Goal: Task Accomplishment & Management: Complete application form

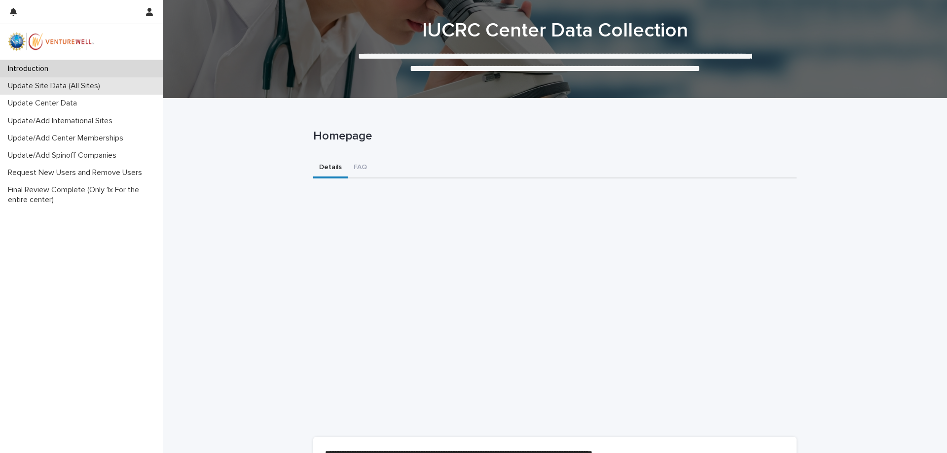
click at [83, 83] on p "Update Site Data (All Sites)" at bounding box center [56, 85] width 104 height 9
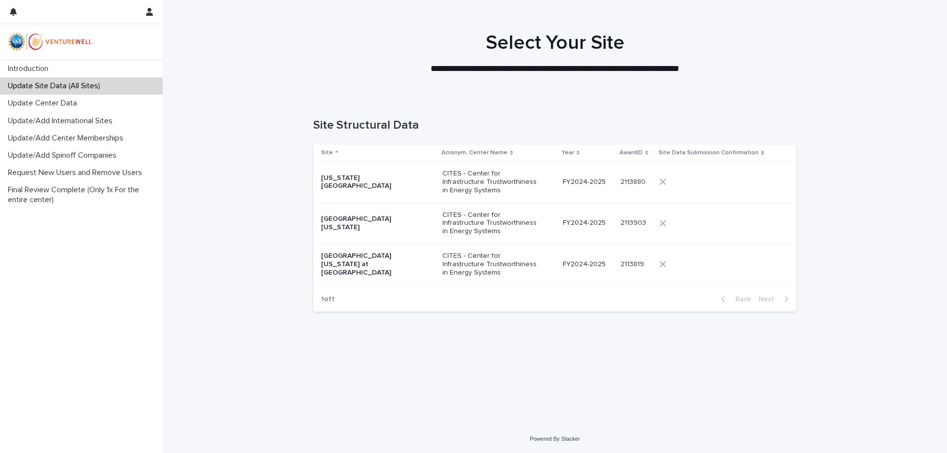
click at [442, 188] on td "CITES - Center for Infrastructure Trustworthiness in Energy Systems" at bounding box center [498, 182] width 121 height 41
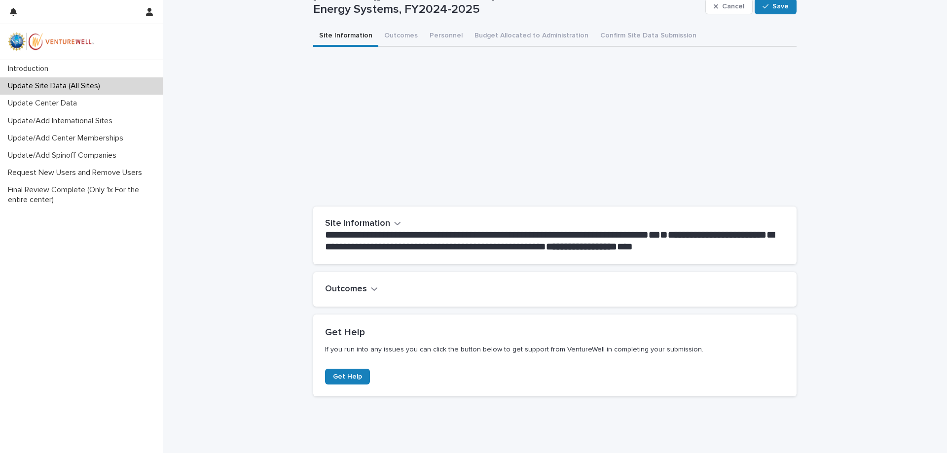
scroll to position [63, 0]
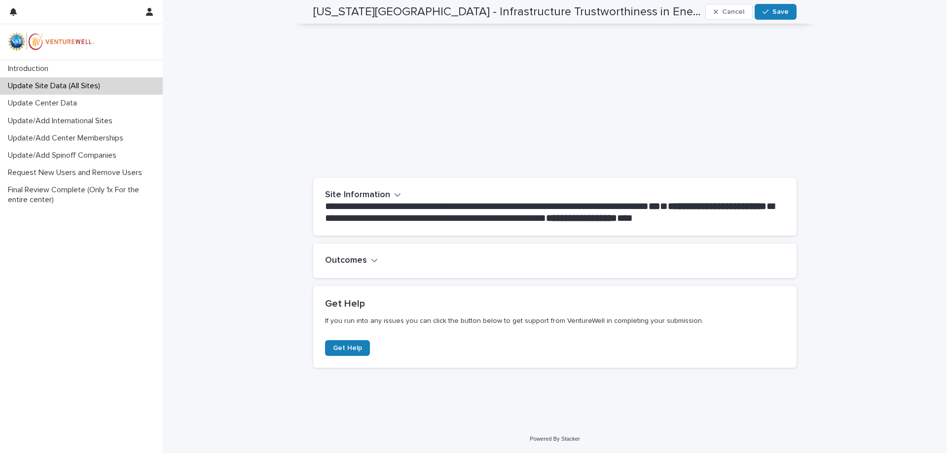
click at [369, 253] on div "Outcomes" at bounding box center [554, 261] width 483 height 35
click at [371, 262] on icon "button" at bounding box center [374, 260] width 7 height 9
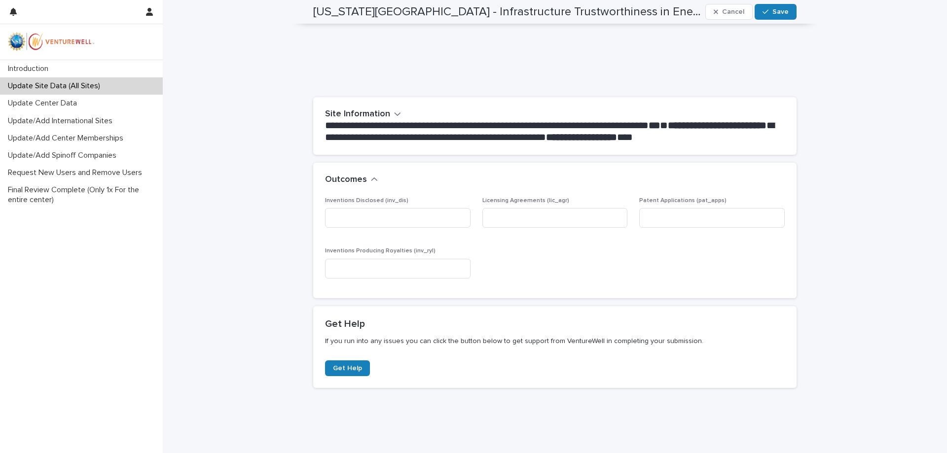
scroll to position [154, 0]
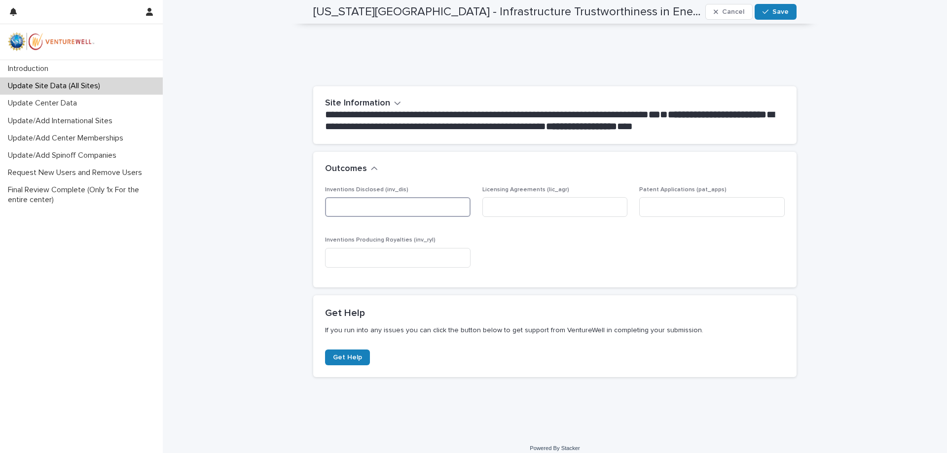
click at [392, 208] on input at bounding box center [397, 207] width 145 height 20
type input "*"
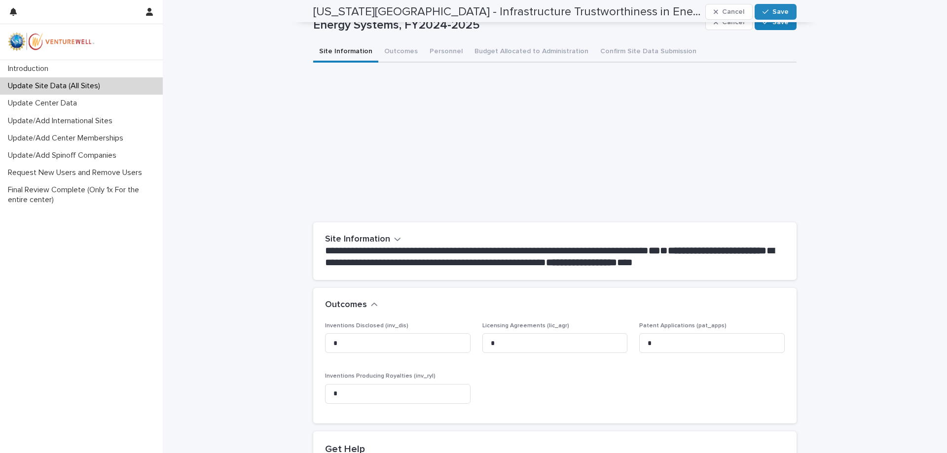
scroll to position [0, 0]
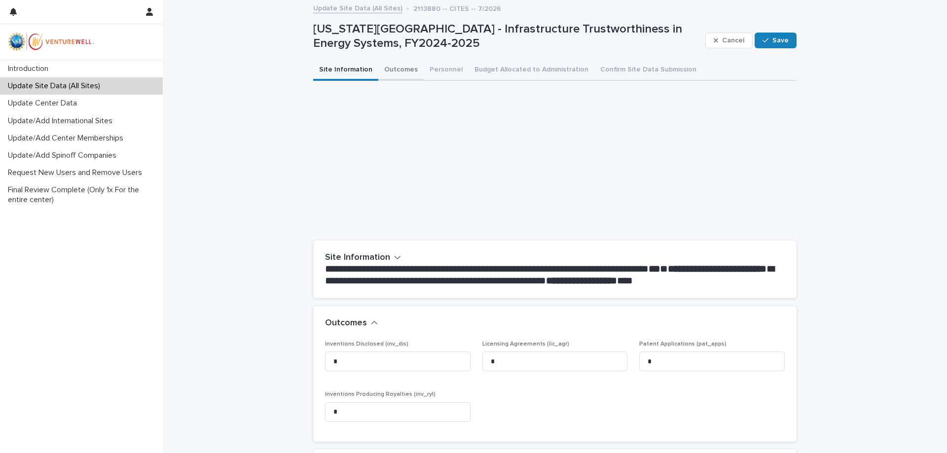
click at [403, 72] on button "Outcomes" at bounding box center [400, 70] width 45 height 21
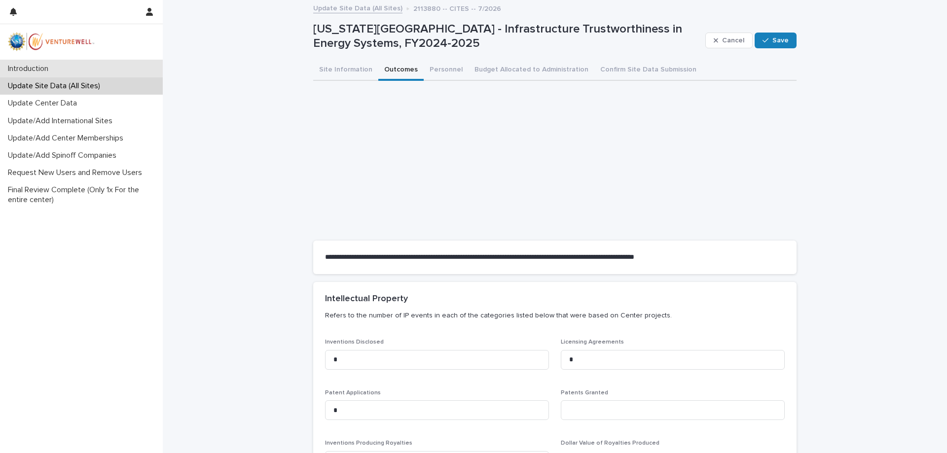
click at [32, 67] on p "Introduction" at bounding box center [30, 68] width 52 height 9
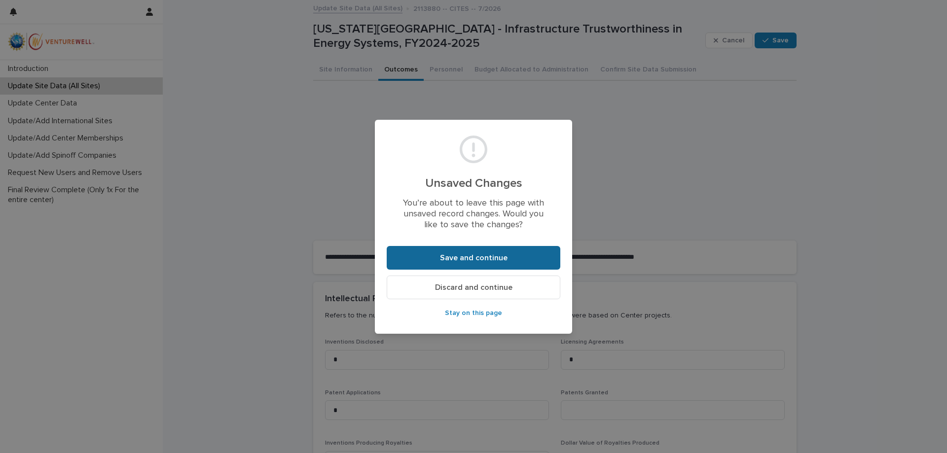
click at [491, 263] on button "Save and continue" at bounding box center [474, 258] width 174 height 24
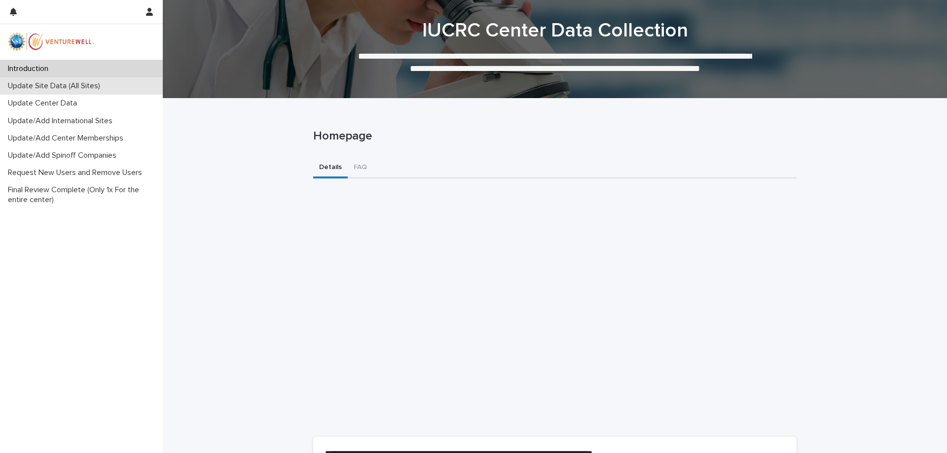
click at [106, 88] on p "Update Site Data (All Sites)" at bounding box center [56, 85] width 104 height 9
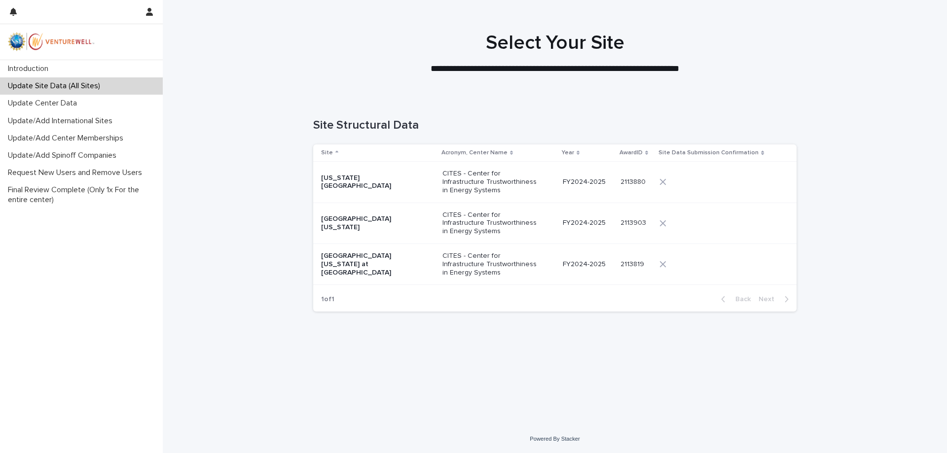
click at [553, 193] on div "CITES - Center for Infrastructure Trustworthiness in Energy Systems" at bounding box center [498, 182] width 113 height 33
click at [486, 226] on p "CITES - Center for Infrastructure Trustworthiness in Energy Systems" at bounding box center [491, 223] width 99 height 25
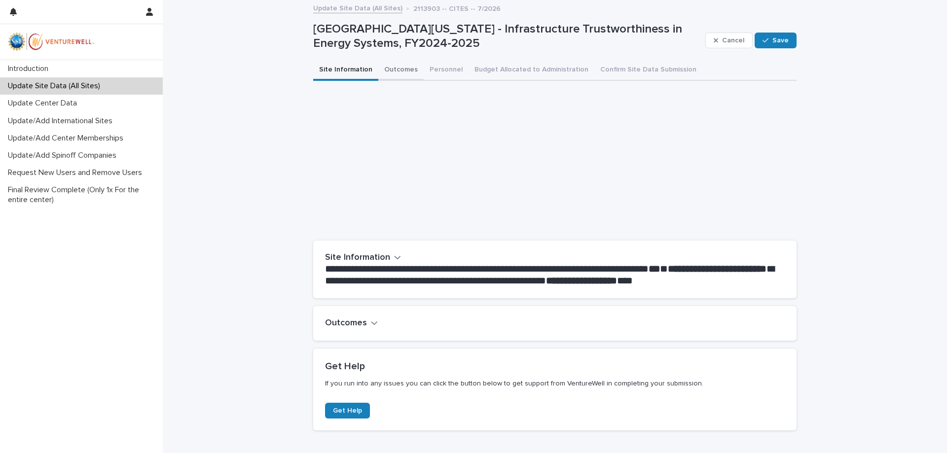
click at [400, 66] on button "Outcomes" at bounding box center [400, 70] width 45 height 21
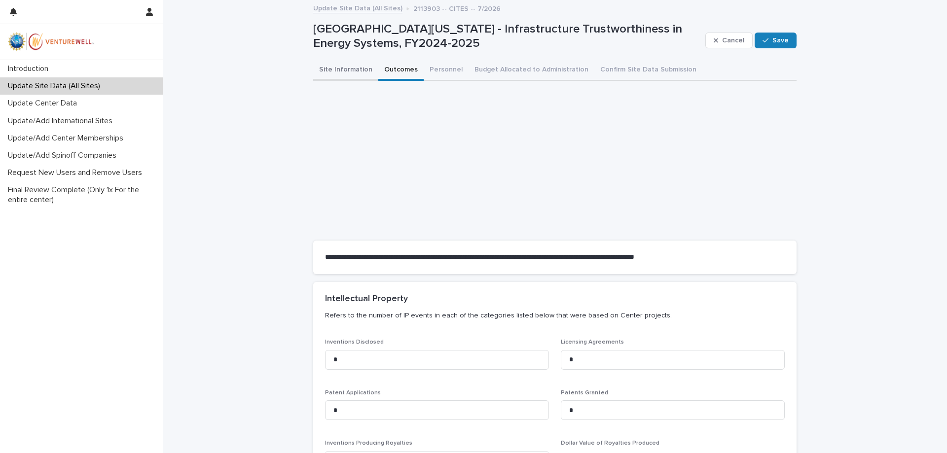
click at [346, 70] on button "Site Information" at bounding box center [345, 70] width 65 height 21
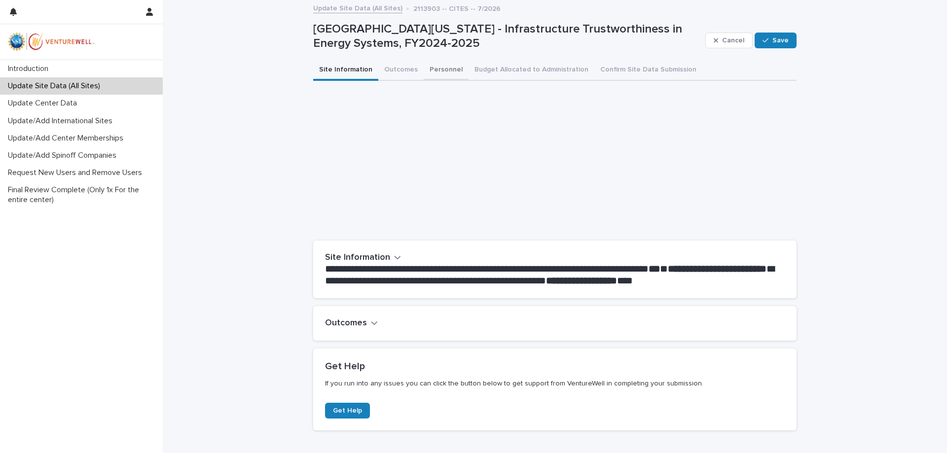
click at [441, 68] on button "Personnel" at bounding box center [446, 70] width 45 height 21
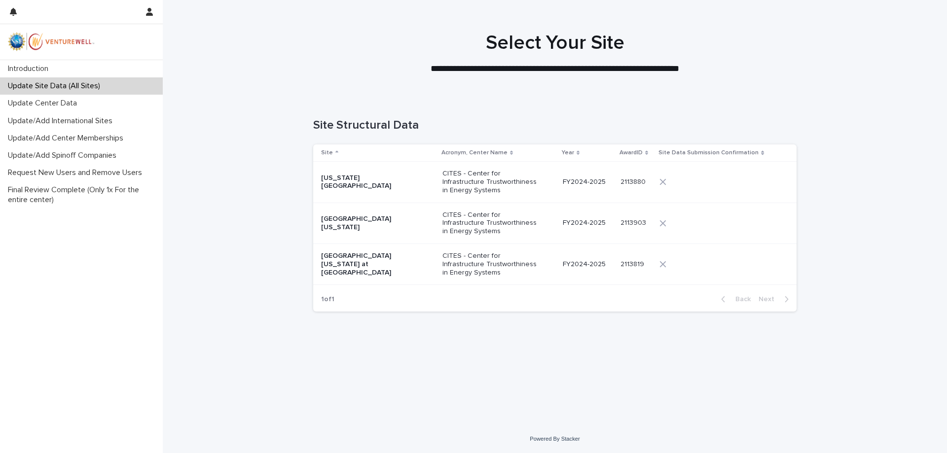
click at [497, 264] on p "CITES - Center for Infrastructure Trustworthiness in Energy Systems" at bounding box center [491, 264] width 99 height 25
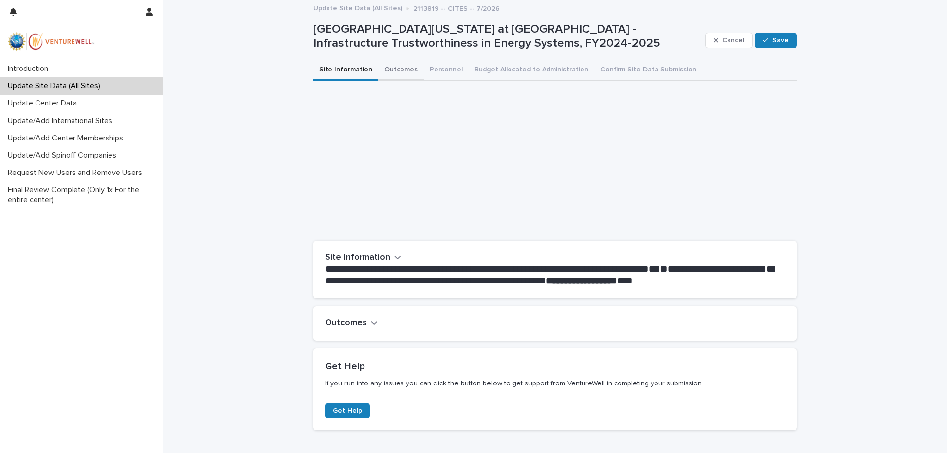
click at [400, 72] on button "Outcomes" at bounding box center [400, 70] width 45 height 21
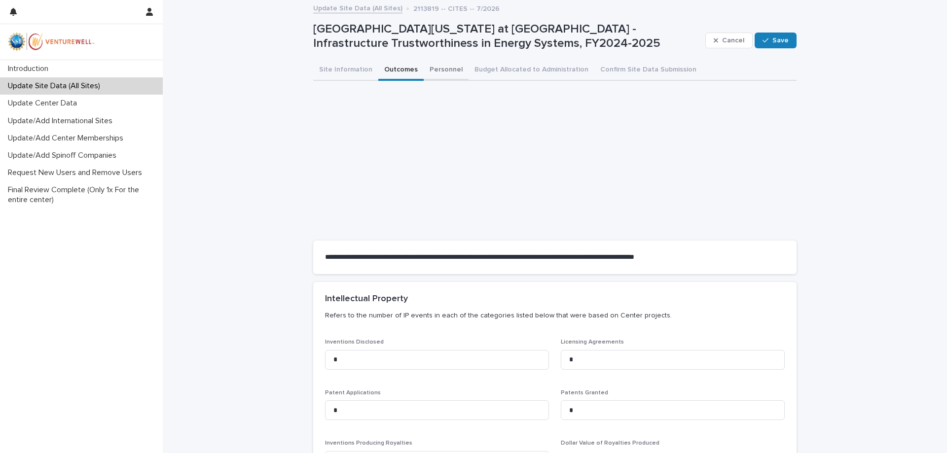
click at [433, 66] on button "Personnel" at bounding box center [446, 70] width 45 height 21
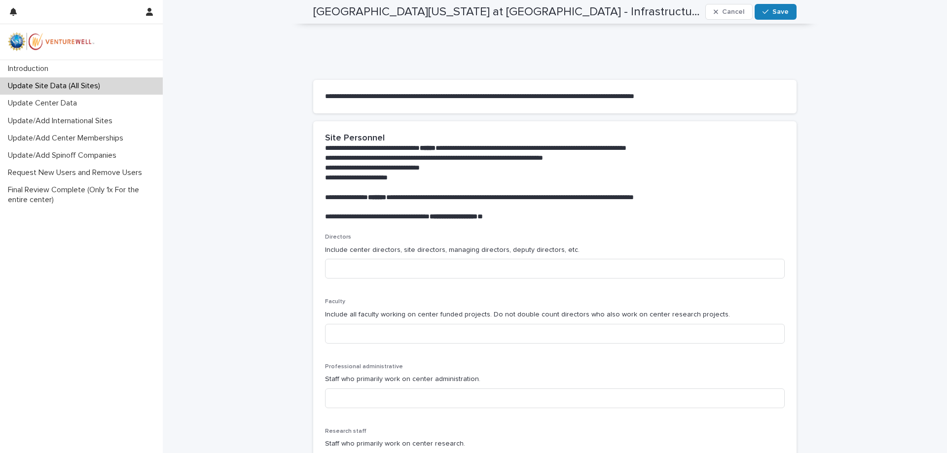
scroll to position [166, 0]
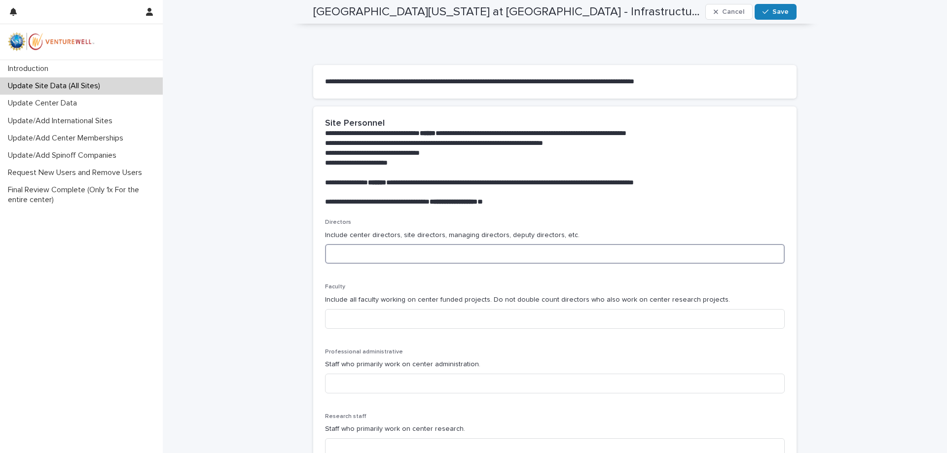
click at [362, 257] on input at bounding box center [555, 254] width 460 height 20
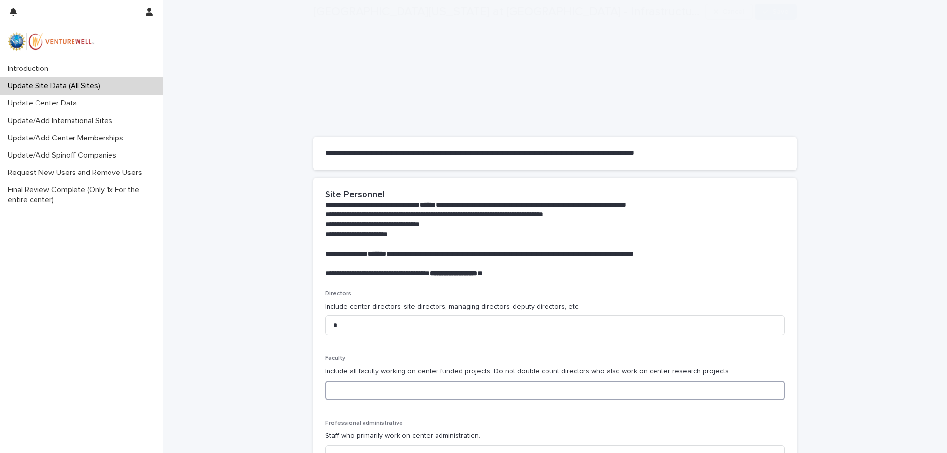
scroll to position [207, 0]
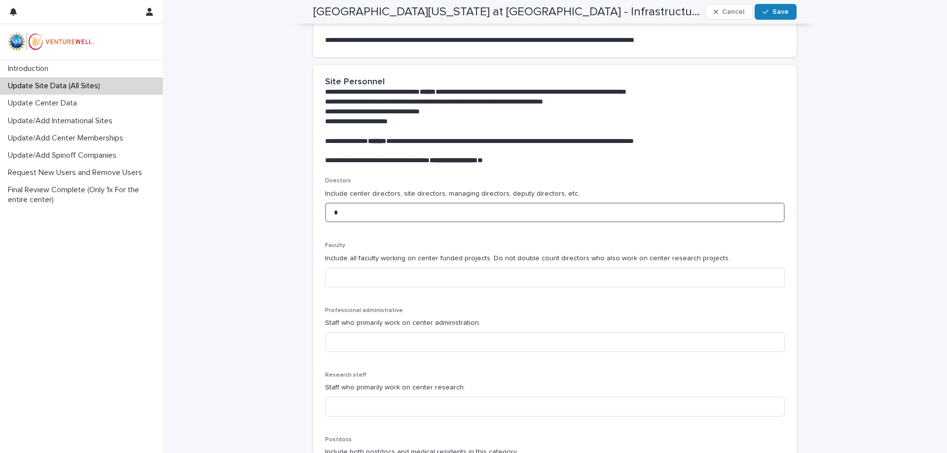
drag, startPoint x: 351, startPoint y: 210, endPoint x: 307, endPoint y: 216, distance: 44.3
click at [325, 216] on input "*" at bounding box center [555, 213] width 460 height 20
type input "*"
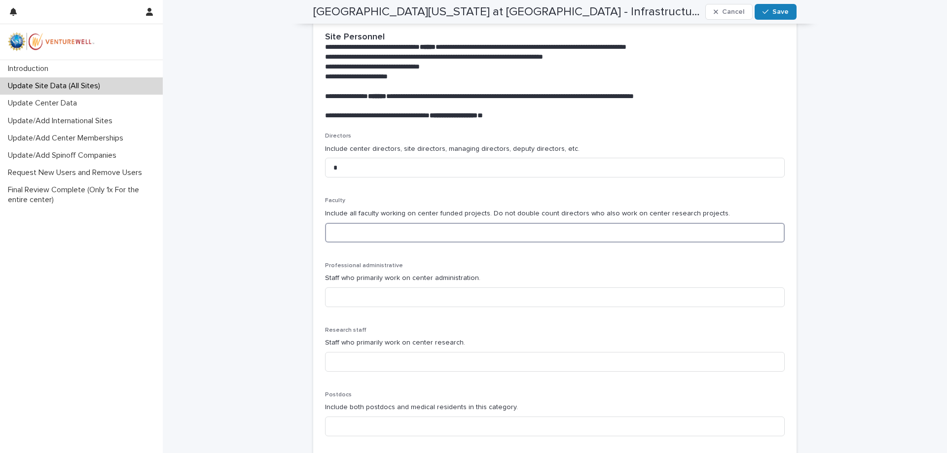
scroll to position [124, 0]
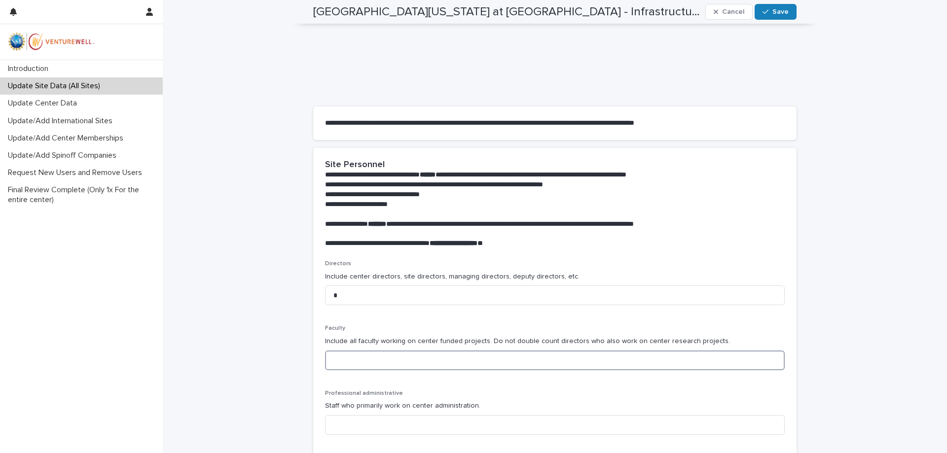
click at [380, 362] on input at bounding box center [555, 361] width 460 height 20
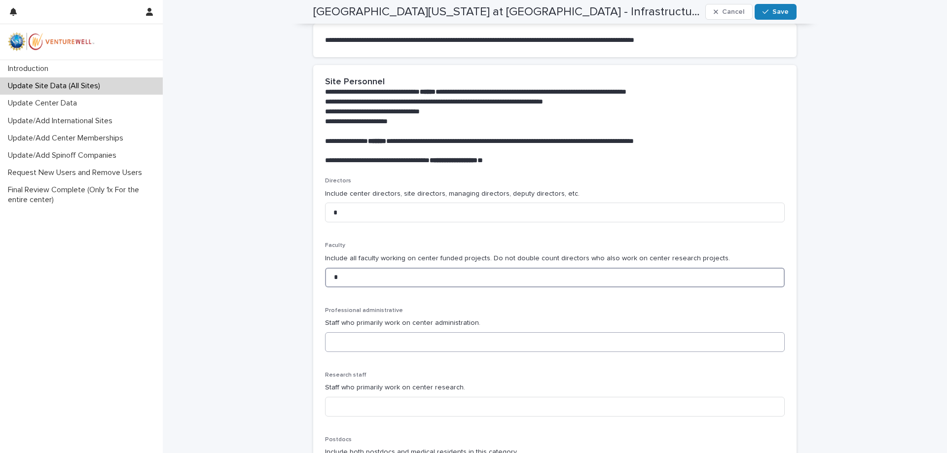
type input "*"
click at [403, 347] on input at bounding box center [555, 342] width 460 height 20
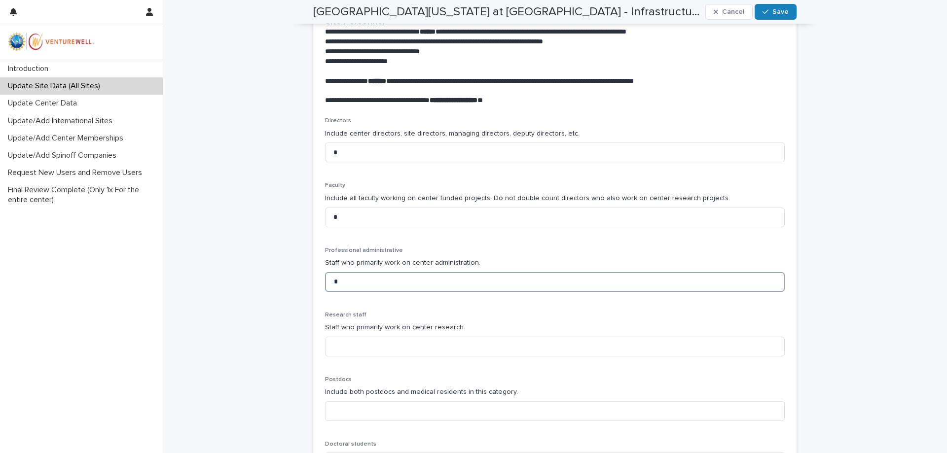
scroll to position [290, 0]
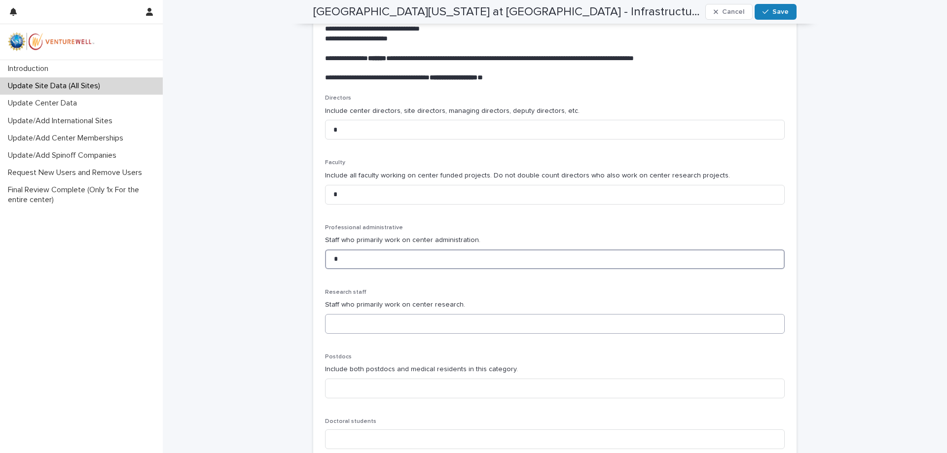
type input "*"
click at [387, 329] on input at bounding box center [555, 324] width 460 height 20
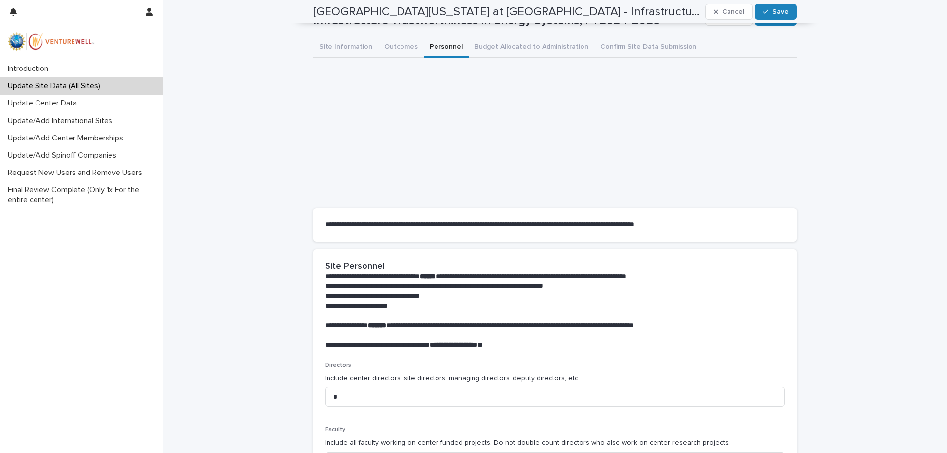
scroll to position [0, 0]
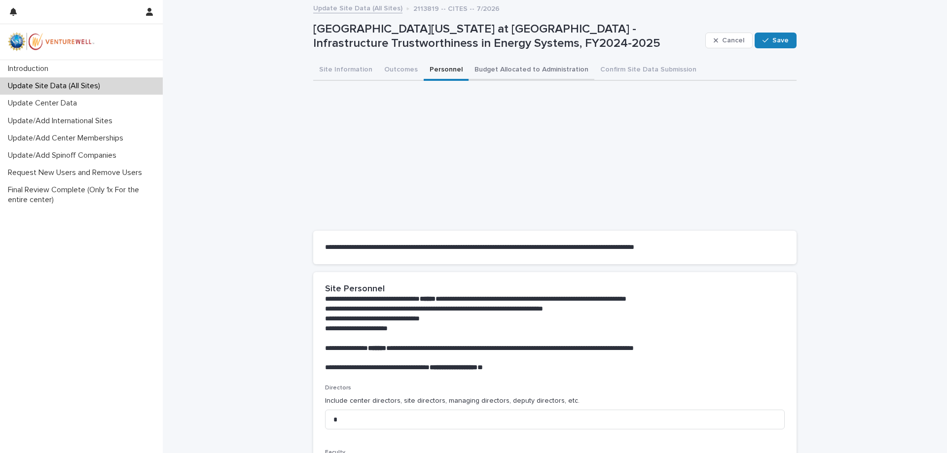
click at [546, 73] on button "Budget Allocated to Administration" at bounding box center [531, 70] width 126 height 21
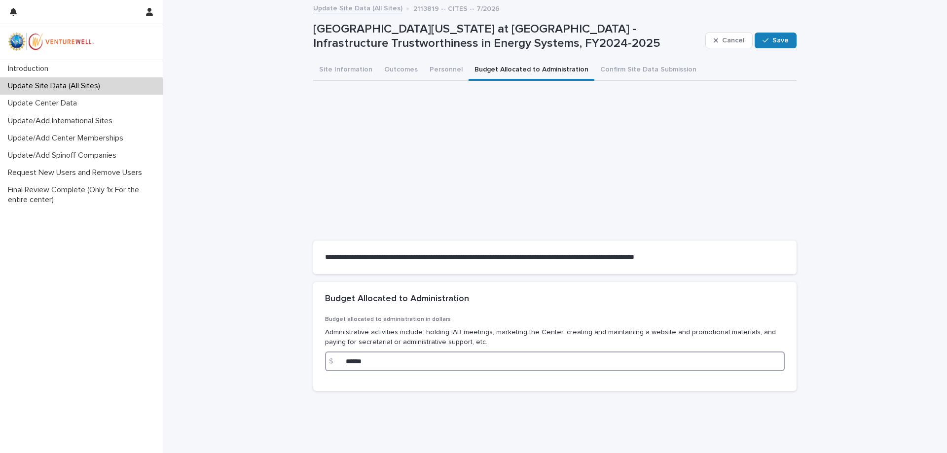
drag, startPoint x: 403, startPoint y: 361, endPoint x: 315, endPoint y: 354, distance: 89.1
click at [325, 354] on input "******" at bounding box center [555, 362] width 460 height 20
type input "*"
click at [284, 327] on div "**********" at bounding box center [555, 224] width 784 height 447
click at [641, 70] on button "Confirm Site Data Submission" at bounding box center [648, 70] width 108 height 21
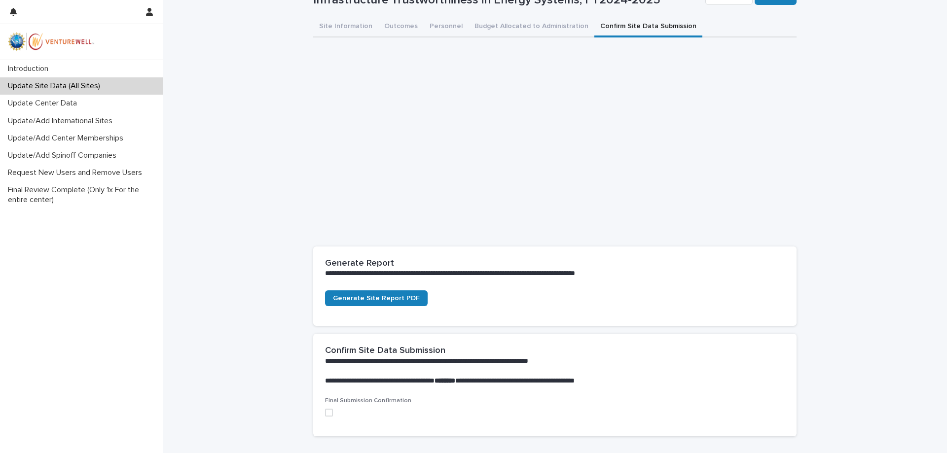
scroll to position [112, 0]
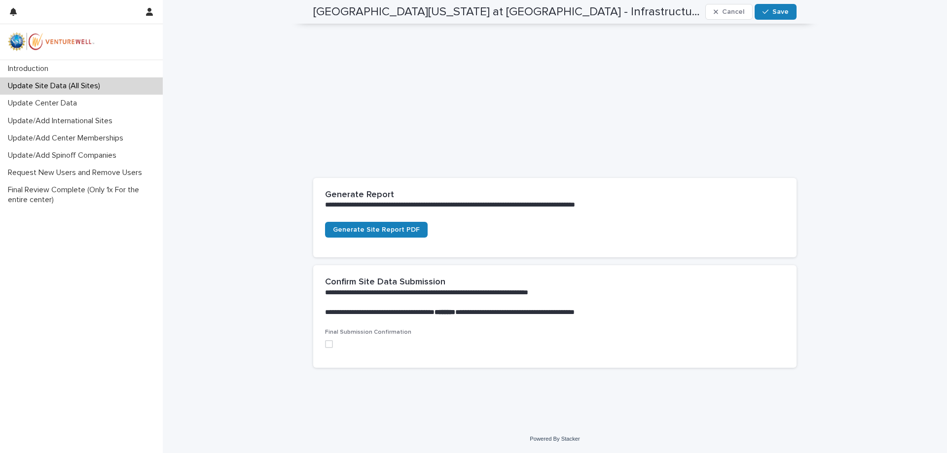
click at [326, 347] on span at bounding box center [329, 344] width 8 height 8
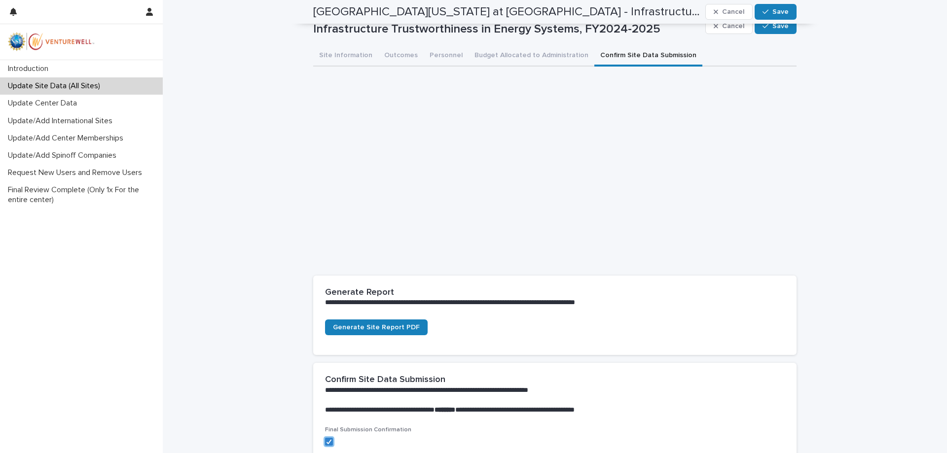
scroll to position [0, 0]
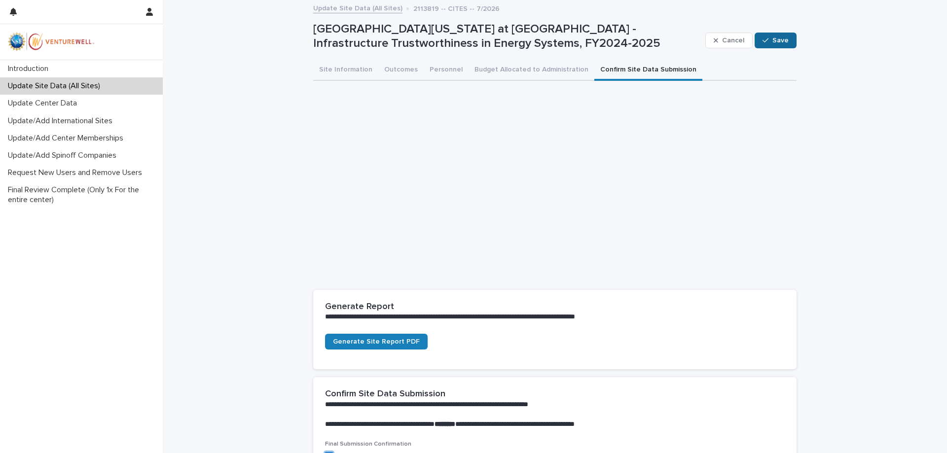
click at [782, 40] on span "Save" at bounding box center [780, 40] width 16 height 7
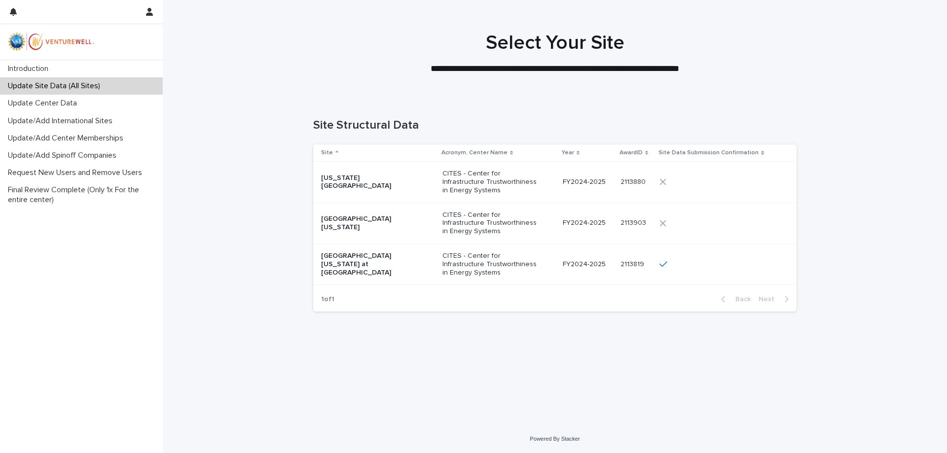
click at [511, 222] on p "CITES - Center for Infrastructure Trustworthiness in Energy Systems" at bounding box center [491, 223] width 99 height 25
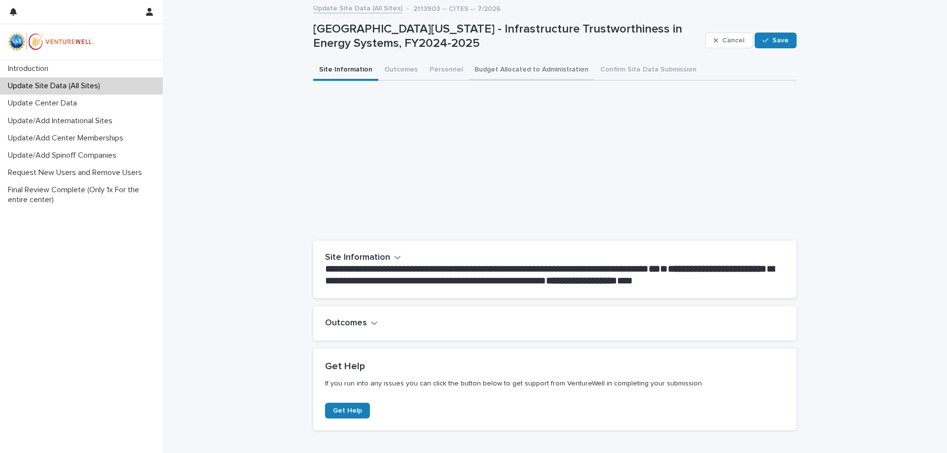
click at [544, 68] on button "Budget Allocated to Administration" at bounding box center [531, 70] width 126 height 21
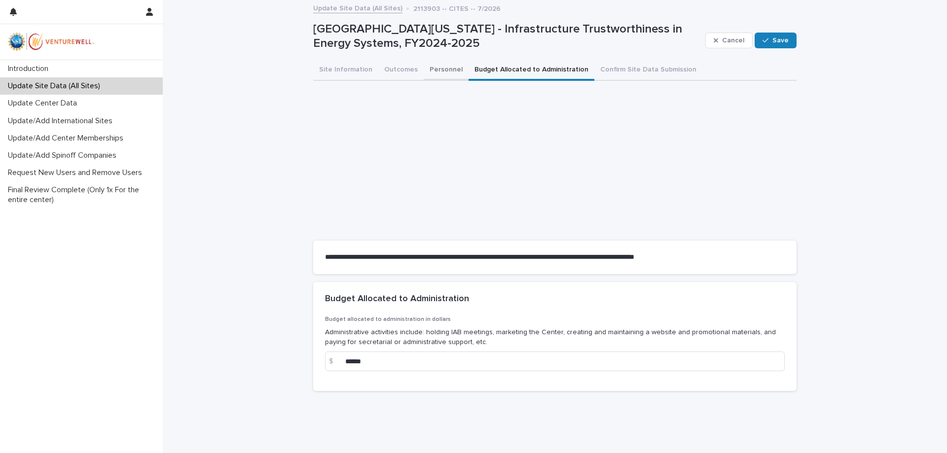
click at [450, 69] on button "Personnel" at bounding box center [446, 70] width 45 height 21
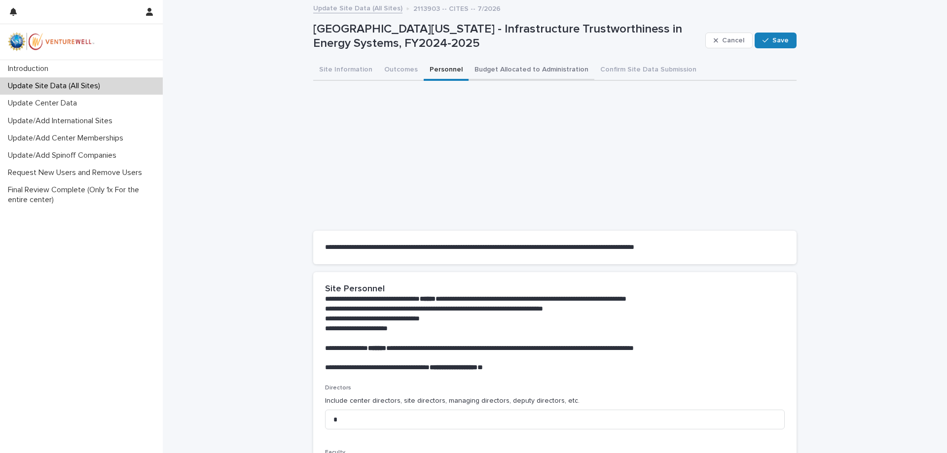
click at [505, 65] on button "Budget Allocated to Administration" at bounding box center [531, 70] width 126 height 21
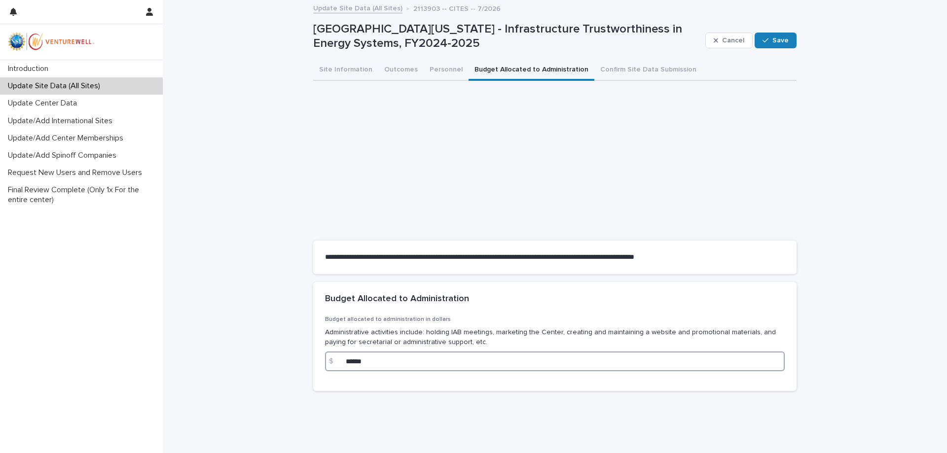
drag, startPoint x: 409, startPoint y: 363, endPoint x: 255, endPoint y: 355, distance: 154.5
click at [325, 355] on input "******" at bounding box center [555, 362] width 460 height 20
type input "*"
click at [269, 370] on div "**********" at bounding box center [555, 224] width 784 height 447
click at [265, 332] on div "**********" at bounding box center [555, 224] width 784 height 447
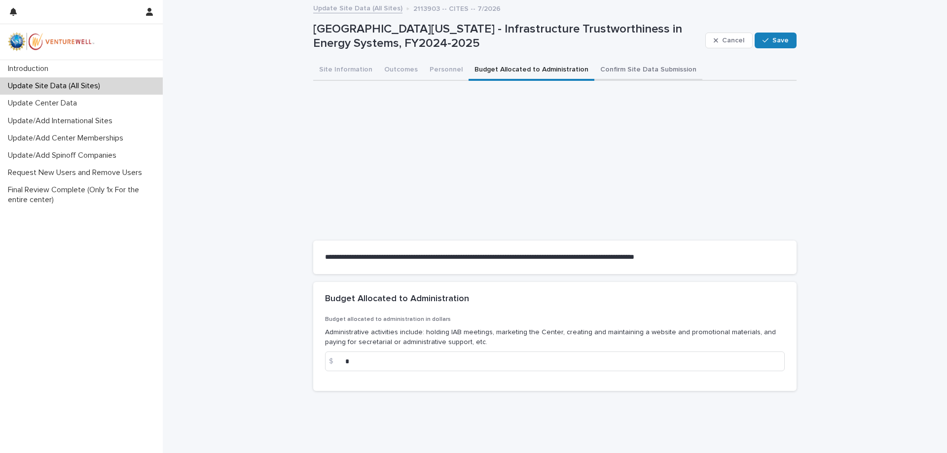
click at [624, 65] on button "Confirm Site Data Submission" at bounding box center [648, 70] width 108 height 21
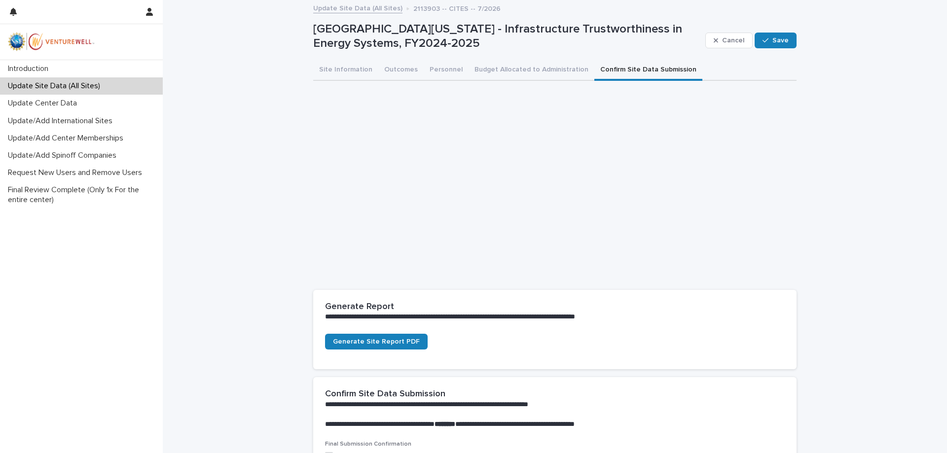
scroll to position [112, 0]
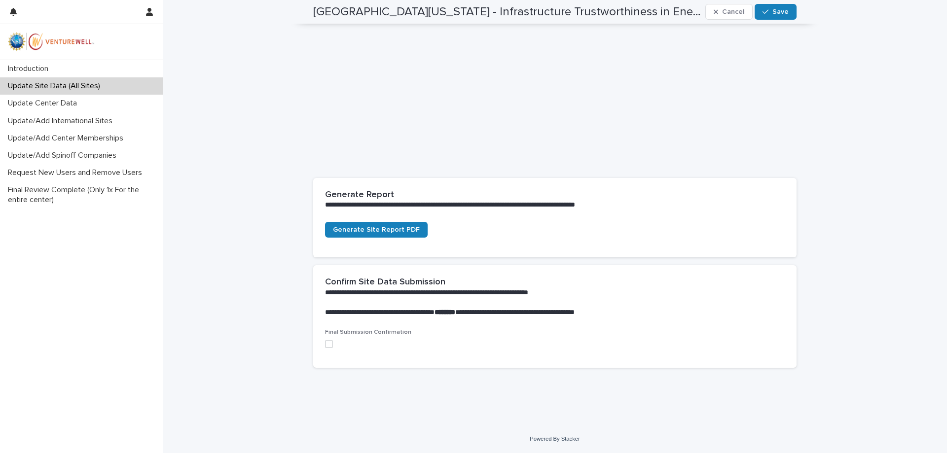
click at [331, 344] on span at bounding box center [329, 344] width 8 height 8
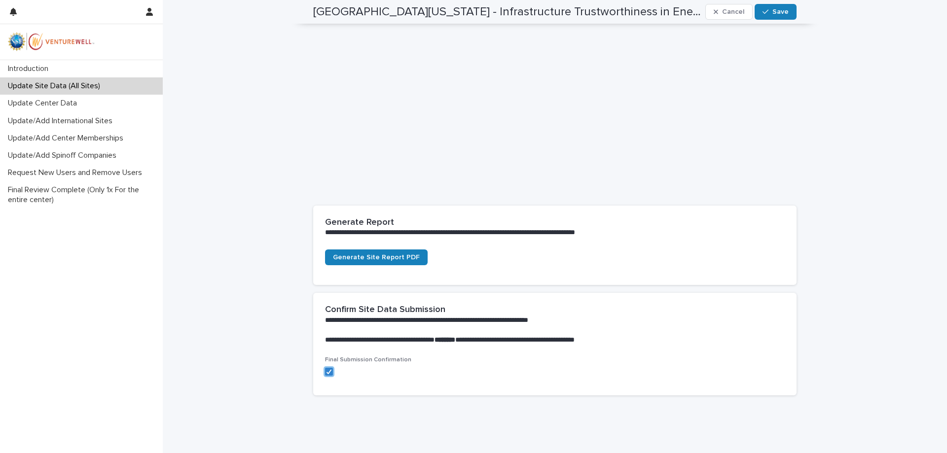
scroll to position [0, 0]
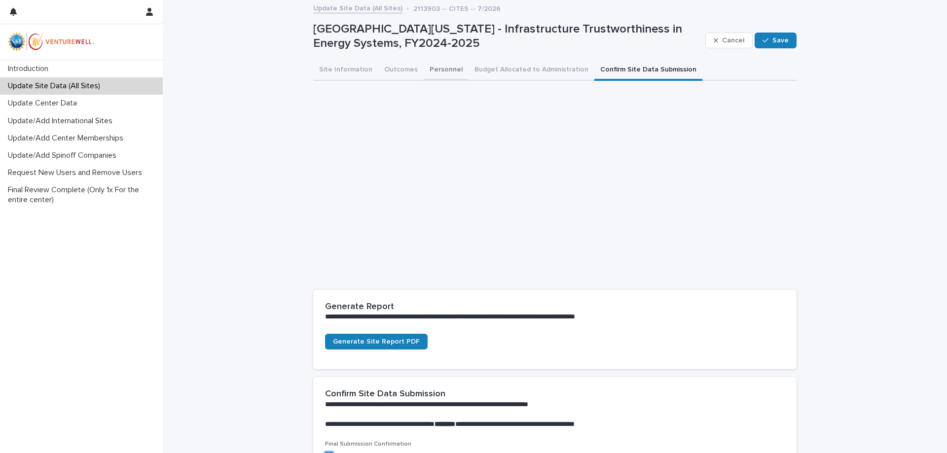
click at [445, 73] on button "Personnel" at bounding box center [446, 70] width 45 height 21
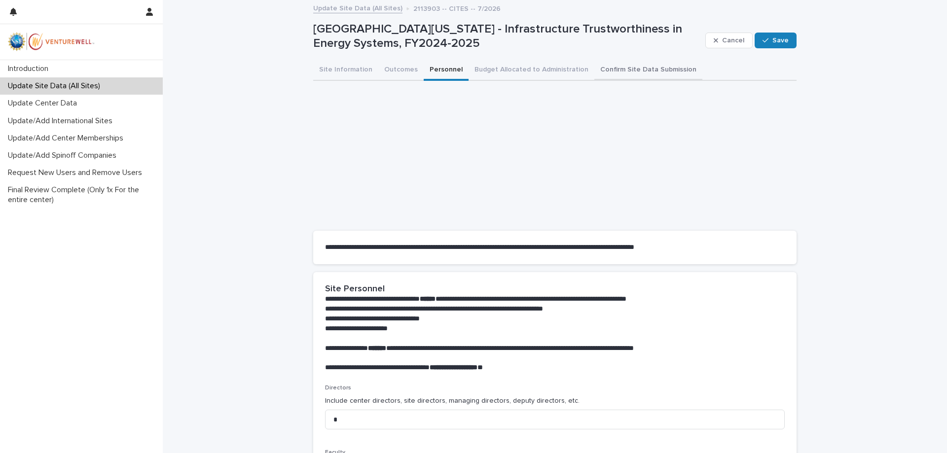
click at [657, 71] on button "Confirm Site Data Submission" at bounding box center [648, 70] width 108 height 21
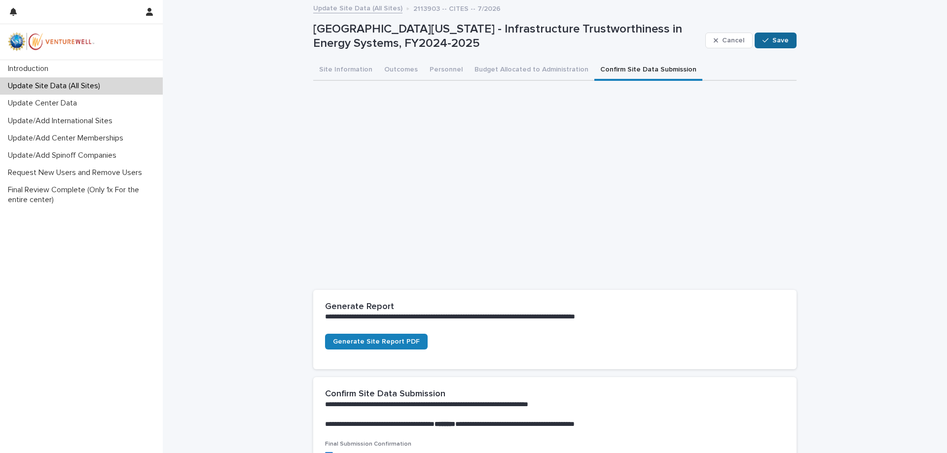
click at [778, 42] on span "Save" at bounding box center [780, 40] width 16 height 7
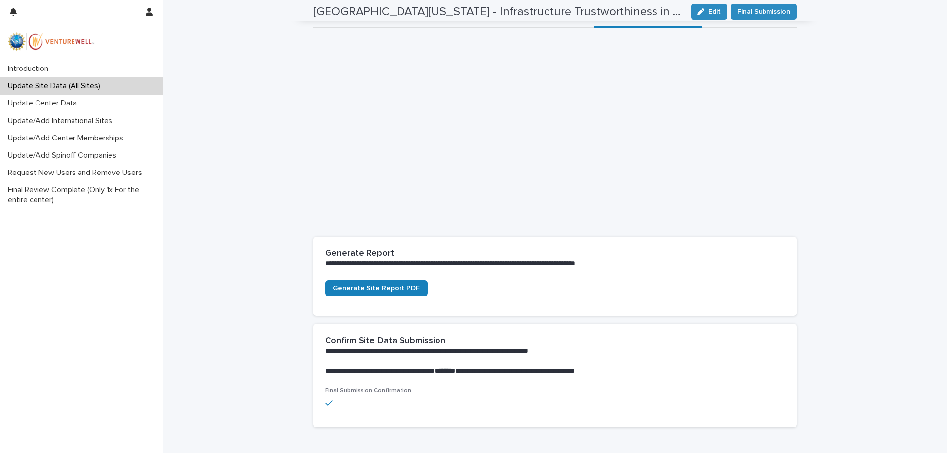
scroll to position [30, 0]
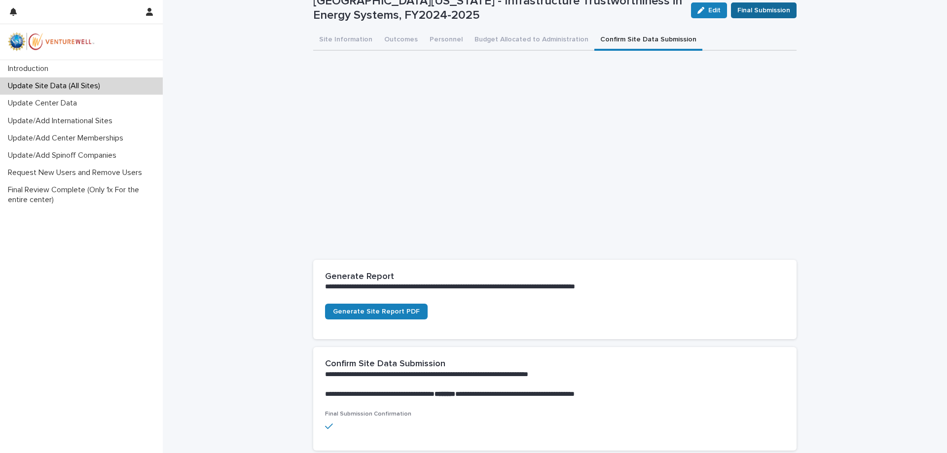
click at [765, 7] on span "Final Submission" at bounding box center [763, 10] width 53 height 10
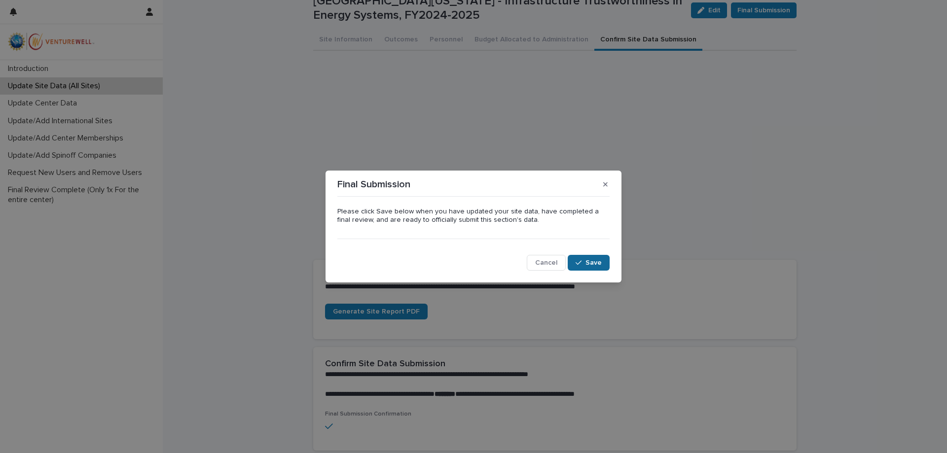
click at [586, 259] on button "Save" at bounding box center [588, 263] width 42 height 16
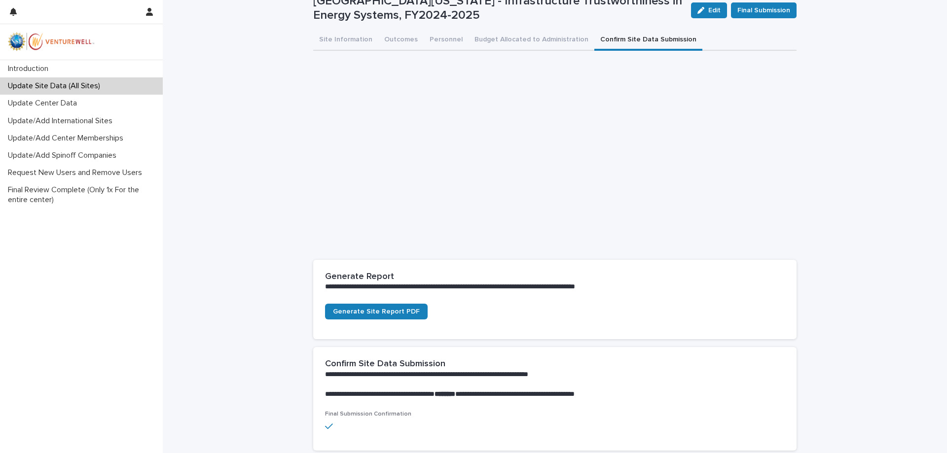
scroll to position [0, 0]
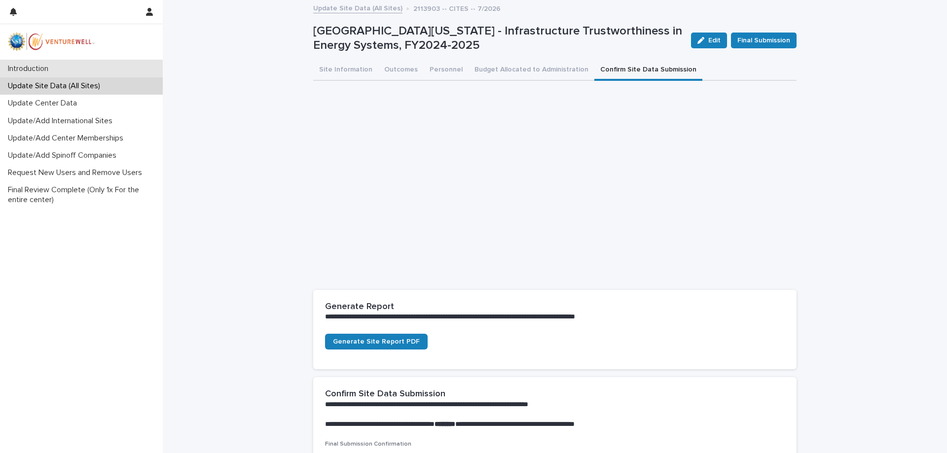
click at [46, 68] on p "Introduction" at bounding box center [30, 68] width 52 height 9
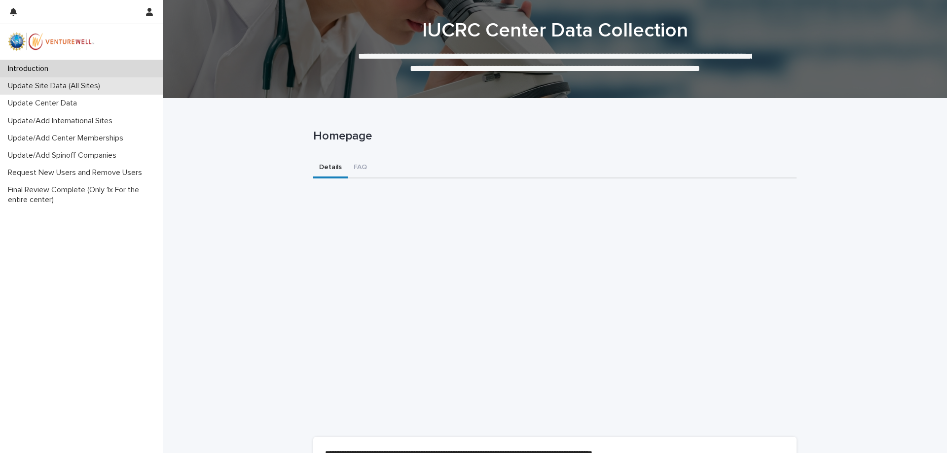
click at [50, 85] on p "Update Site Data (All Sites)" at bounding box center [56, 85] width 104 height 9
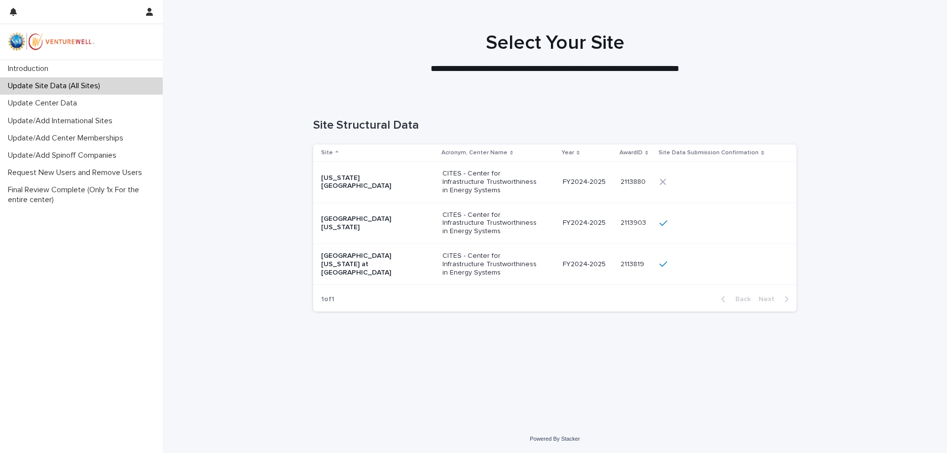
click at [495, 185] on p "CITES - Center for Infrastructure Trustworthiness in Energy Systems" at bounding box center [491, 182] width 99 height 25
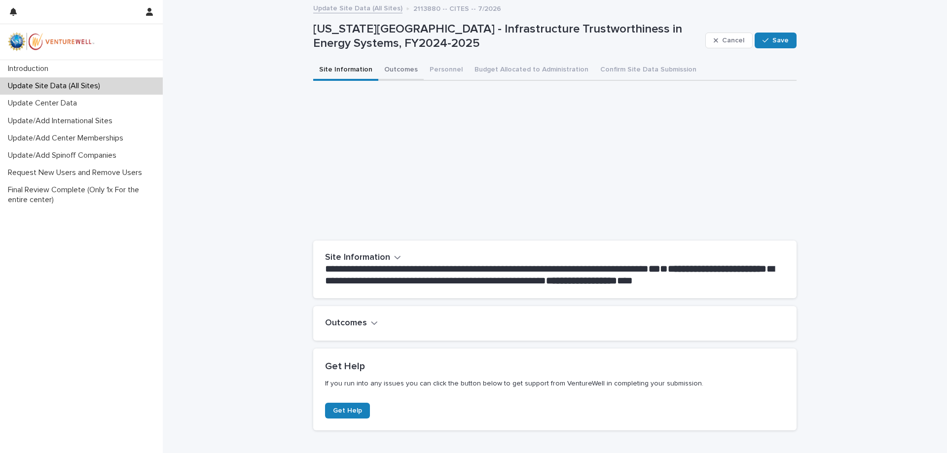
click at [390, 69] on button "Outcomes" at bounding box center [400, 70] width 45 height 21
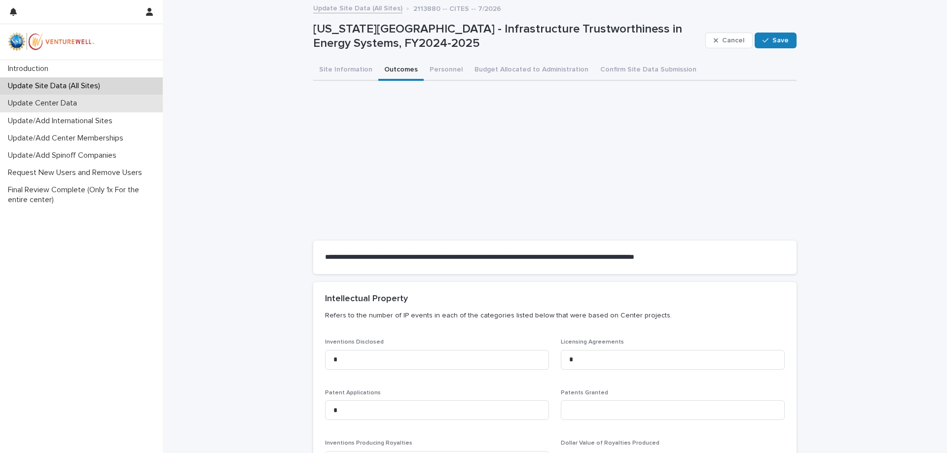
click at [84, 103] on p "Update Center Data" at bounding box center [44, 103] width 81 height 9
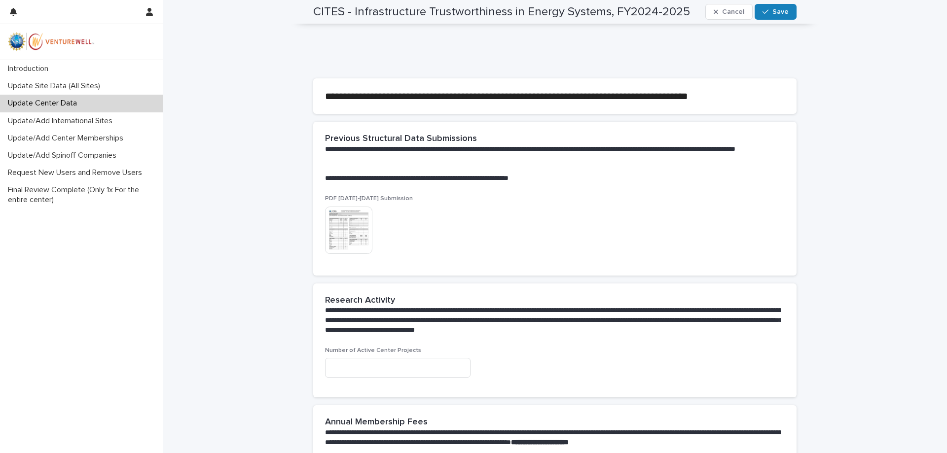
scroll to position [248, 0]
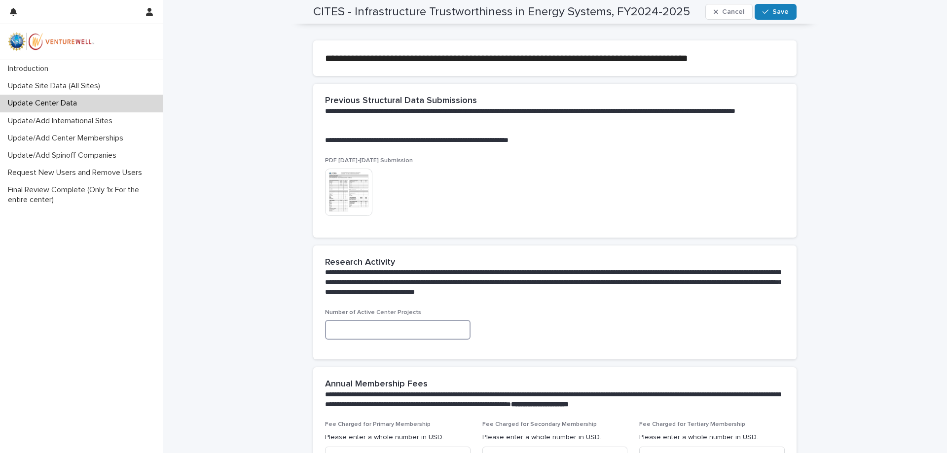
click at [390, 330] on input at bounding box center [397, 330] width 145 height 20
click at [360, 325] on input at bounding box center [397, 330] width 145 height 20
type input "*"
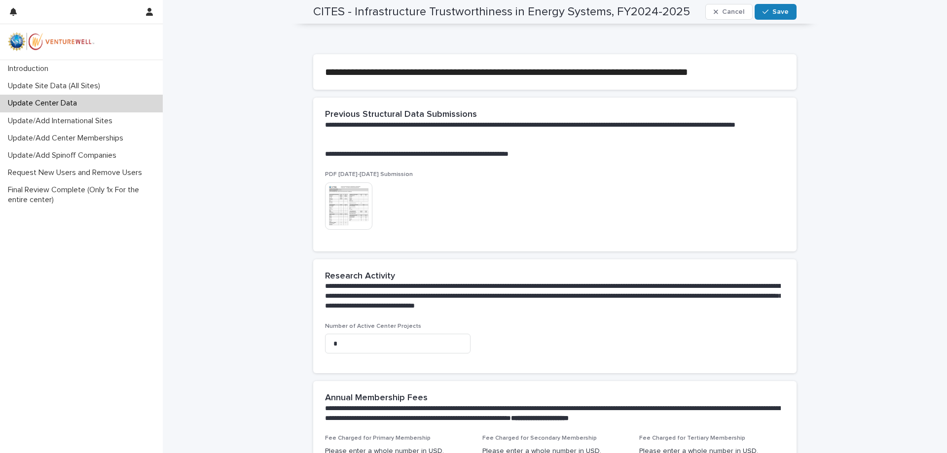
scroll to position [230, 0]
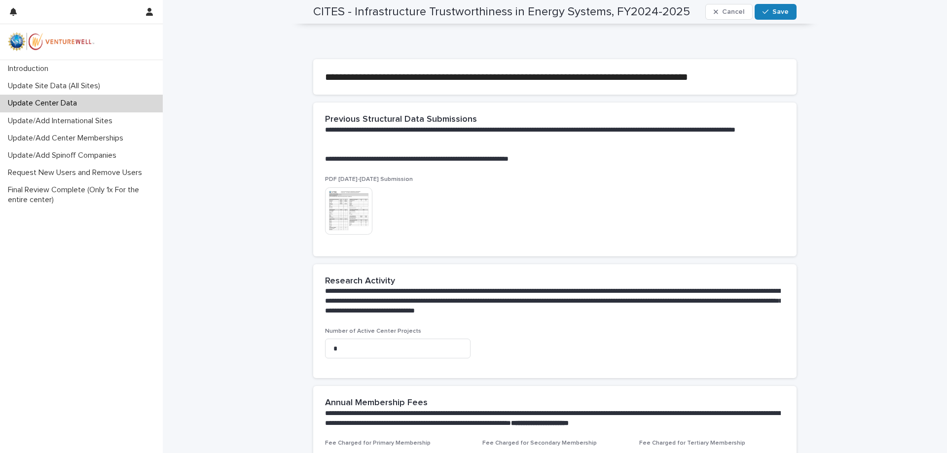
click at [342, 204] on img at bounding box center [348, 210] width 47 height 47
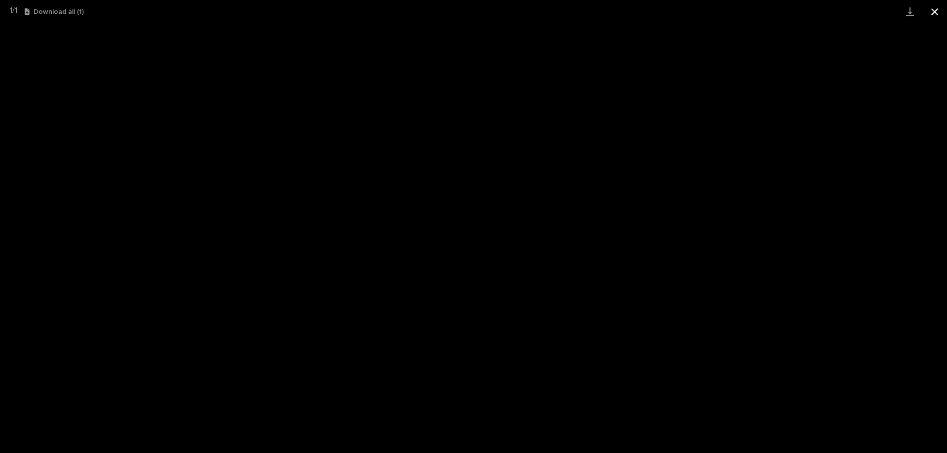
click at [935, 8] on button "Close gallery" at bounding box center [934, 11] width 25 height 23
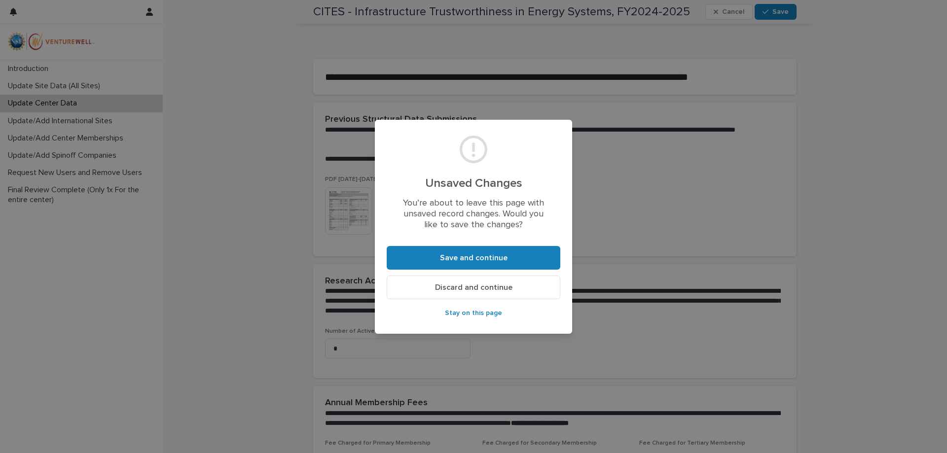
click at [471, 310] on button "Stay on this page" at bounding box center [474, 313] width 174 height 16
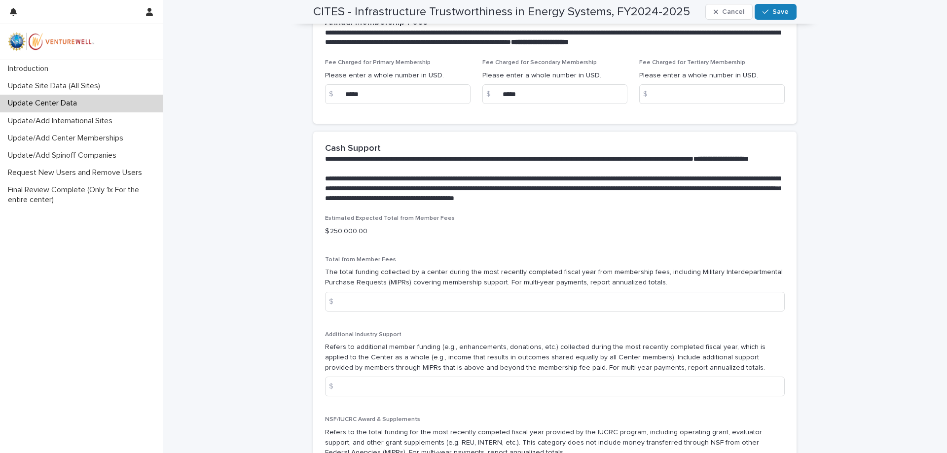
scroll to position [644, 0]
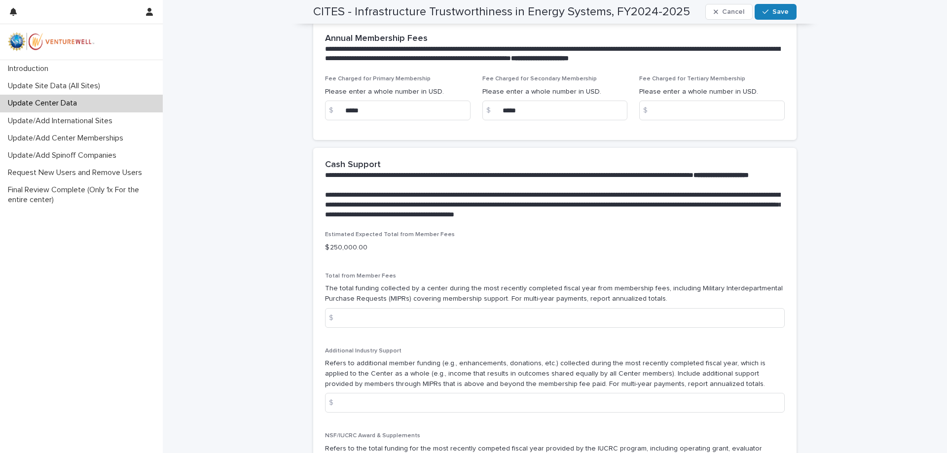
click at [457, 216] on p "**********" at bounding box center [553, 205] width 456 height 30
click at [493, 220] on p "**********" at bounding box center [553, 205] width 456 height 30
click at [91, 140] on p "Update/Add Center Memberships" at bounding box center [67, 138] width 127 height 9
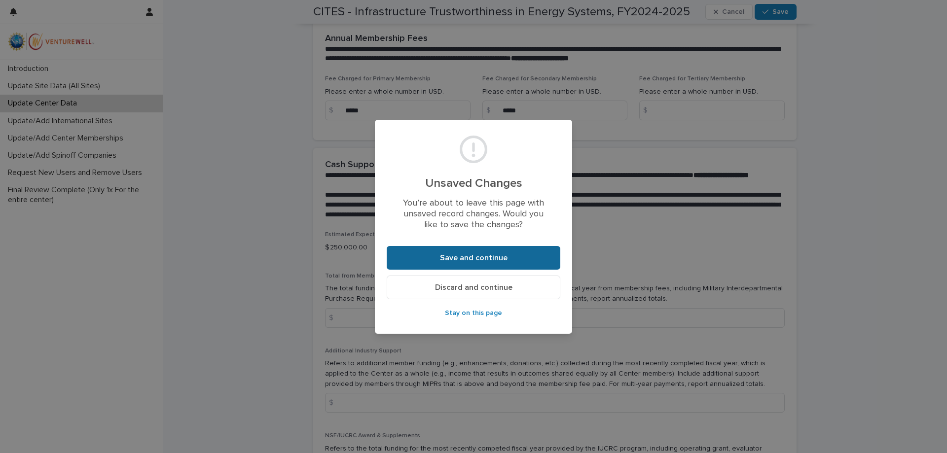
click at [452, 262] on button "Save and continue" at bounding box center [474, 258] width 174 height 24
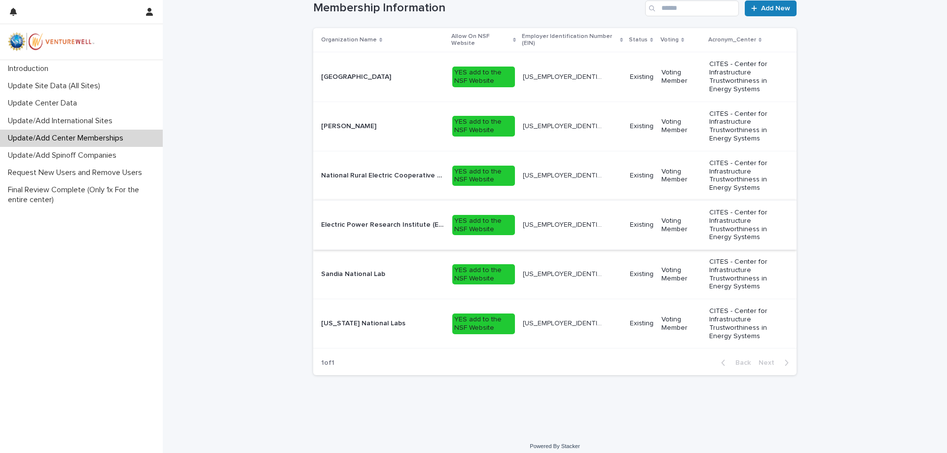
scroll to position [234, 0]
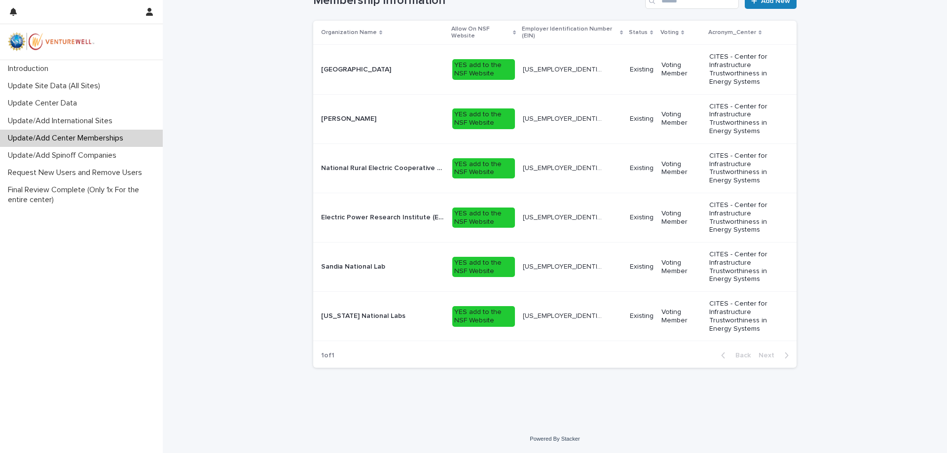
click at [602, 75] on div "[US_EMPLOYER_IDENTIFICATION_NUMBER] [US_EMPLOYER_IDENTIFICATION_NUMBER]" at bounding box center [572, 70] width 99 height 16
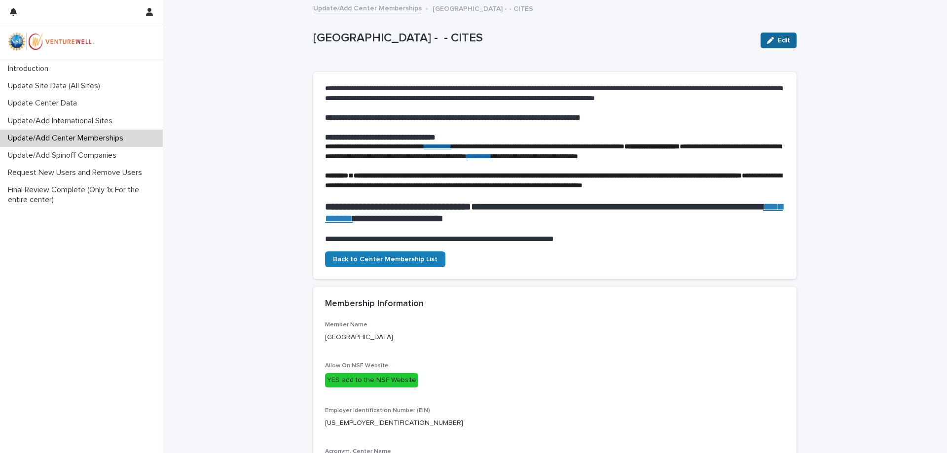
click at [780, 43] on span "Edit" at bounding box center [784, 40] width 12 height 7
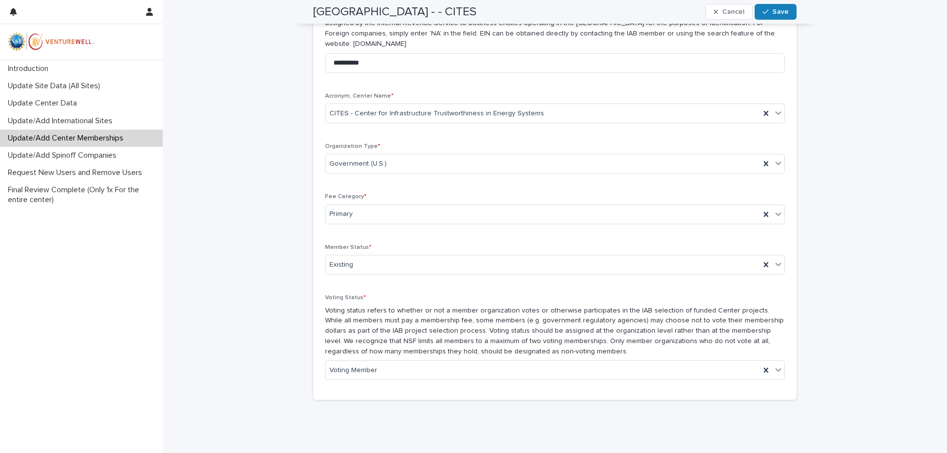
scroll to position [456, 0]
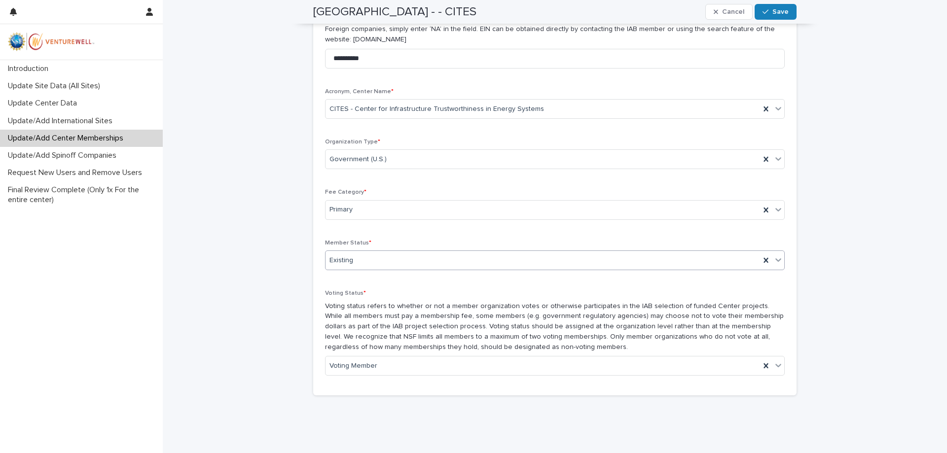
click at [506, 261] on div "Existing" at bounding box center [542, 260] width 434 height 16
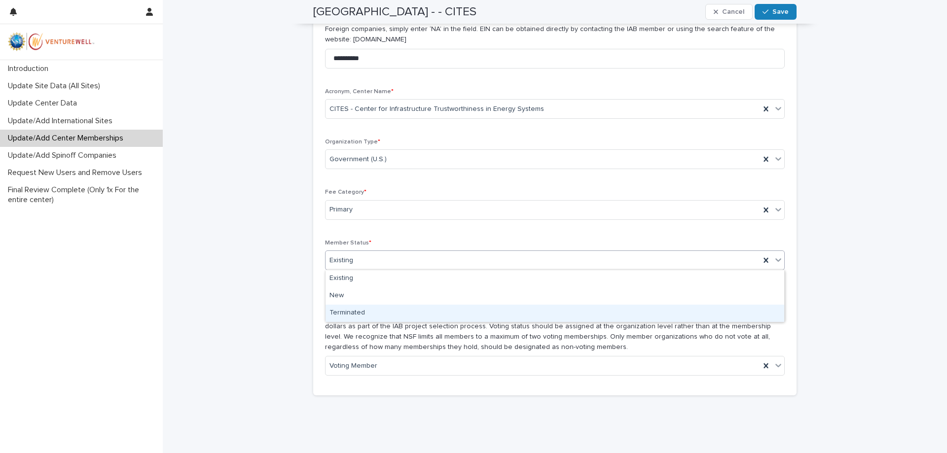
click at [400, 316] on div "Terminated" at bounding box center [554, 313] width 459 height 17
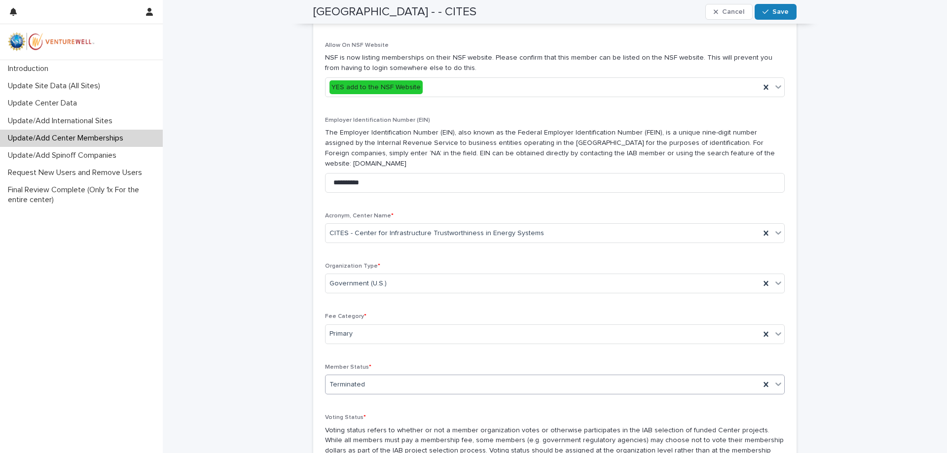
scroll to position [483, 0]
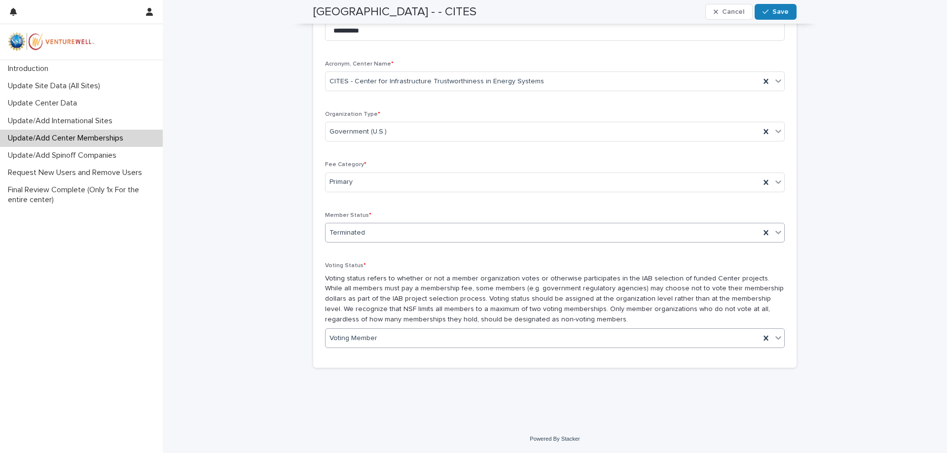
click at [578, 342] on div "Voting Member" at bounding box center [542, 338] width 434 height 16
click at [571, 292] on p "Voting status refers to whether or not a member organization votes or otherwise…" at bounding box center [555, 299] width 460 height 51
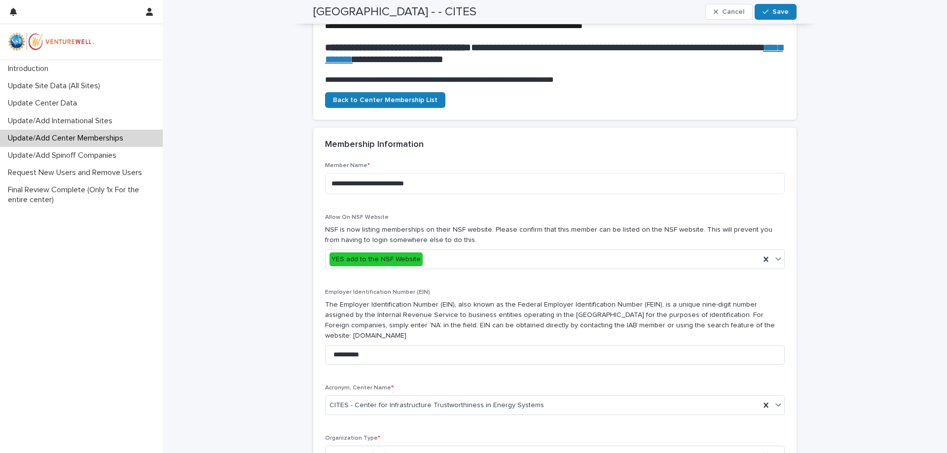
scroll to position [152, 0]
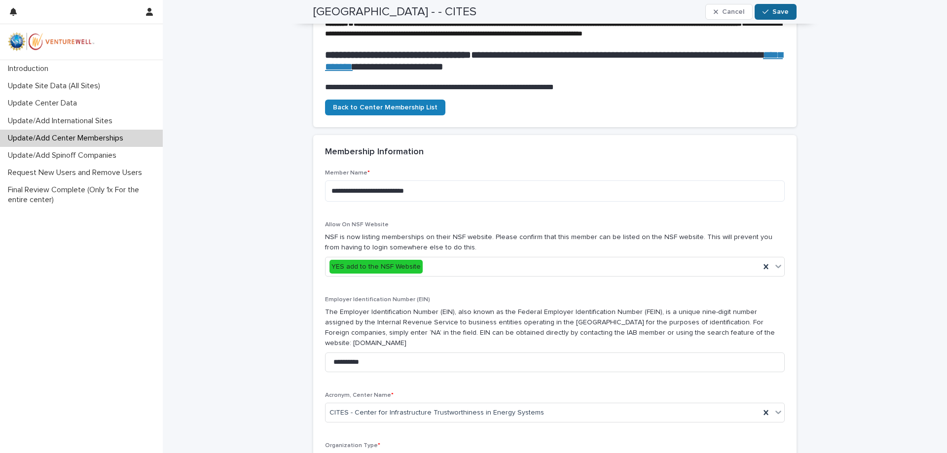
click at [788, 6] on button "Save" at bounding box center [775, 12] width 42 height 16
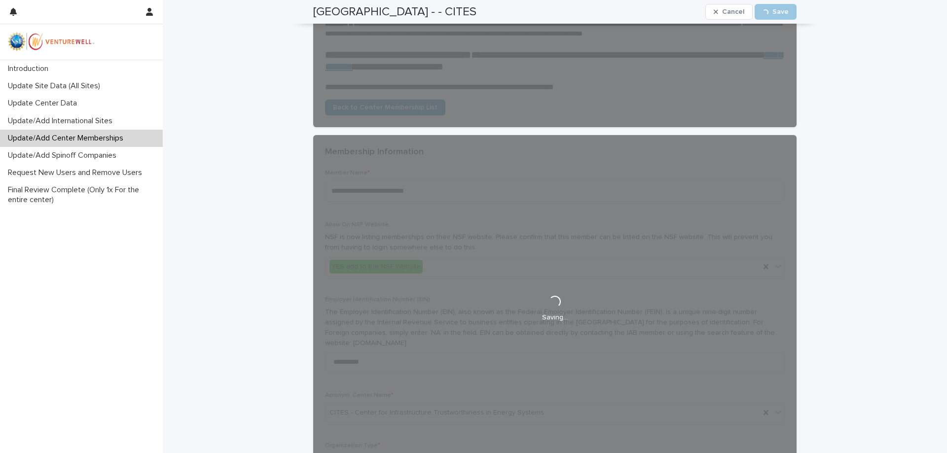
scroll to position [58, 0]
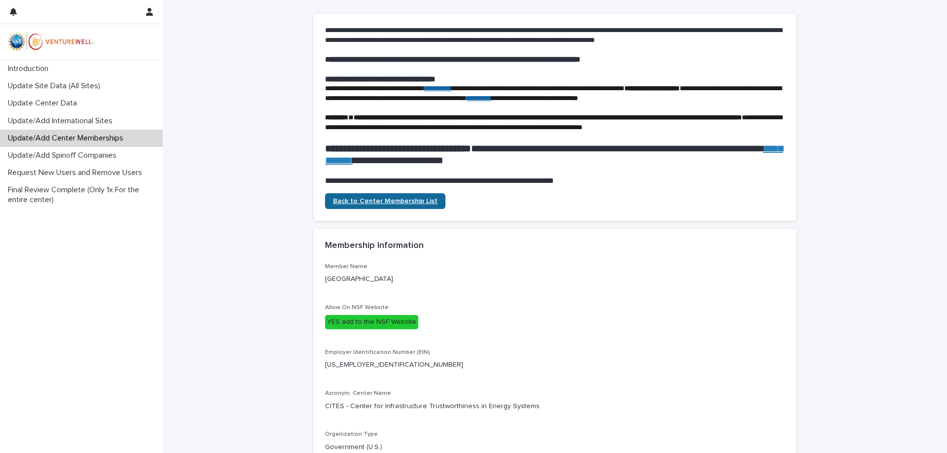
click at [376, 205] on span "Back to Center Membership List" at bounding box center [385, 201] width 105 height 7
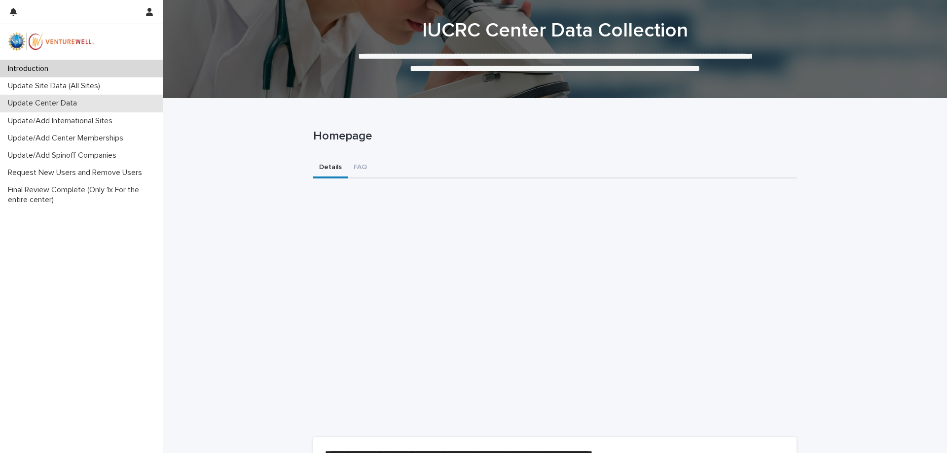
click at [49, 100] on p "Update Center Data" at bounding box center [44, 103] width 81 height 9
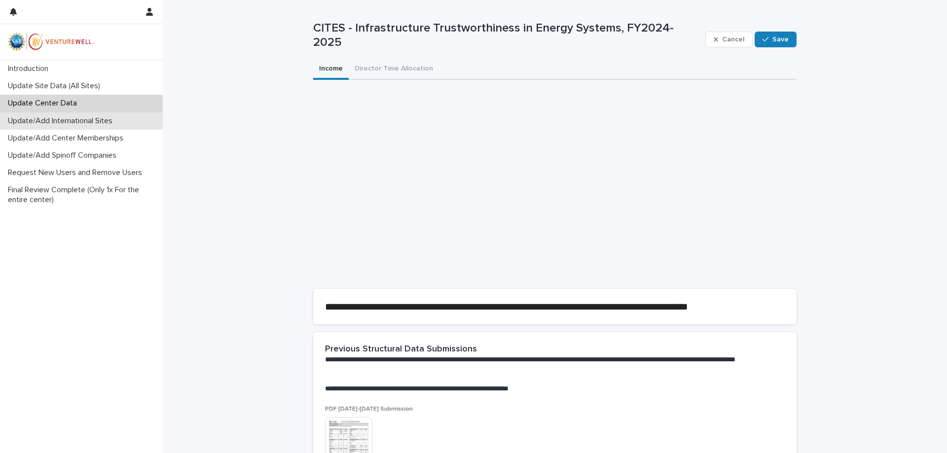
click at [68, 119] on p "Update/Add International Sites" at bounding box center [62, 120] width 116 height 9
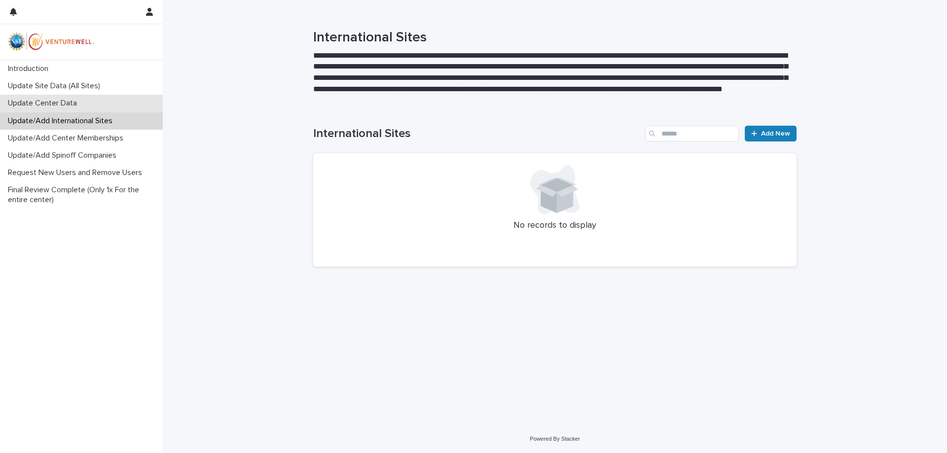
click at [57, 108] on p "Update Center Data" at bounding box center [44, 103] width 81 height 9
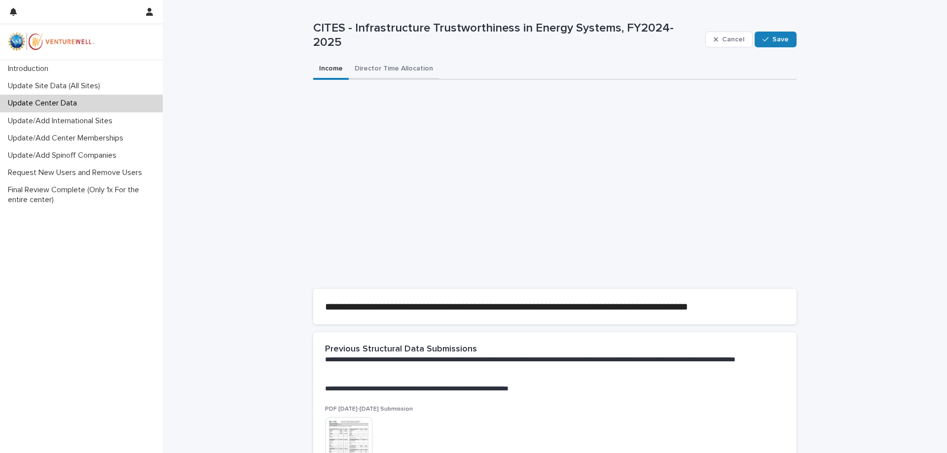
click at [389, 71] on button "Director Time Allocation" at bounding box center [394, 69] width 90 height 21
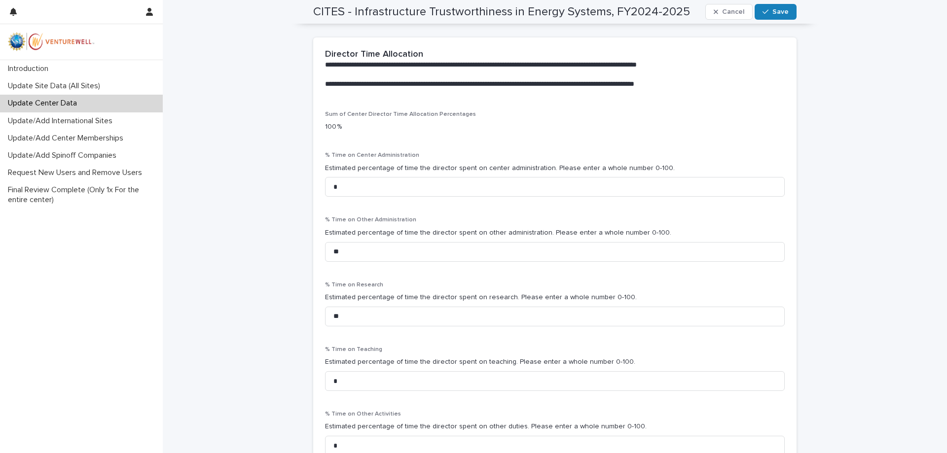
scroll to position [207, 0]
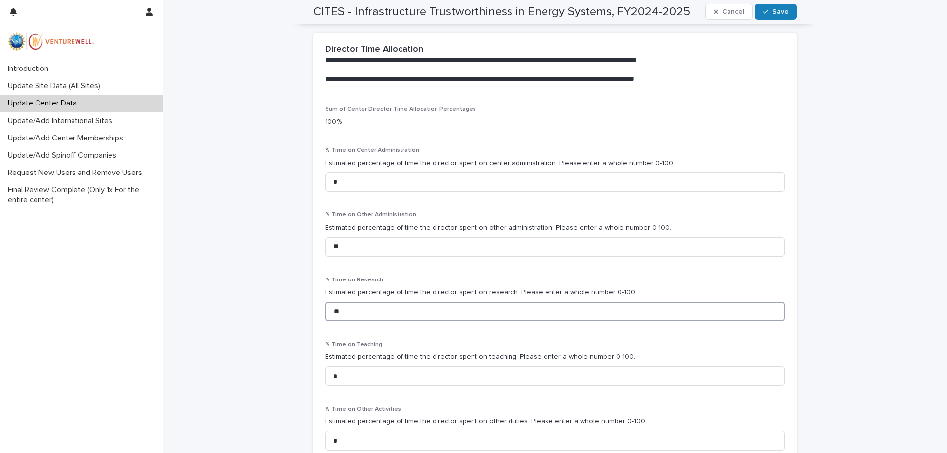
drag, startPoint x: 349, startPoint y: 314, endPoint x: 280, endPoint y: 312, distance: 69.5
click at [325, 312] on input "**" at bounding box center [555, 312] width 460 height 20
type input "*"
click at [286, 265] on div "**********" at bounding box center [555, 160] width 784 height 735
drag, startPoint x: 360, startPoint y: 249, endPoint x: 320, endPoint y: 247, distance: 39.5
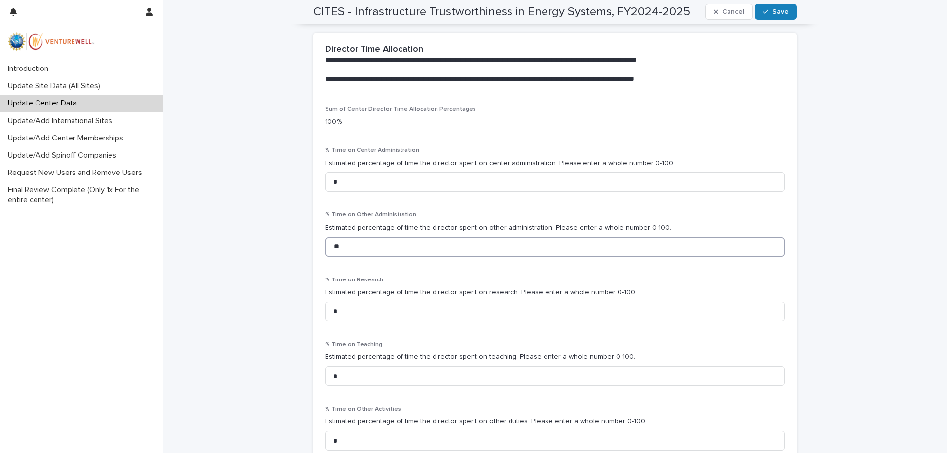
click at [325, 247] on input "**" at bounding box center [555, 247] width 460 height 20
type input "**"
click at [318, 247] on div "Sum of Center Director Time Allocation Percentages 100 % % Time on Center Admin…" at bounding box center [554, 288] width 483 height 364
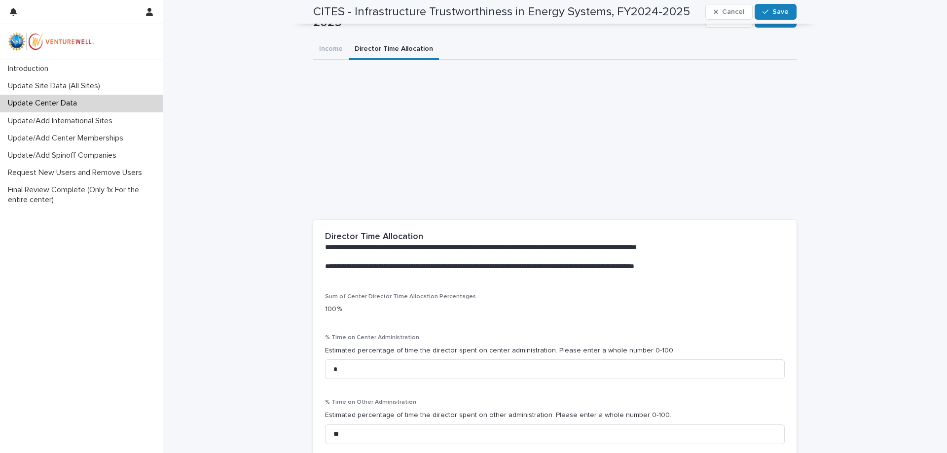
scroll to position [0, 0]
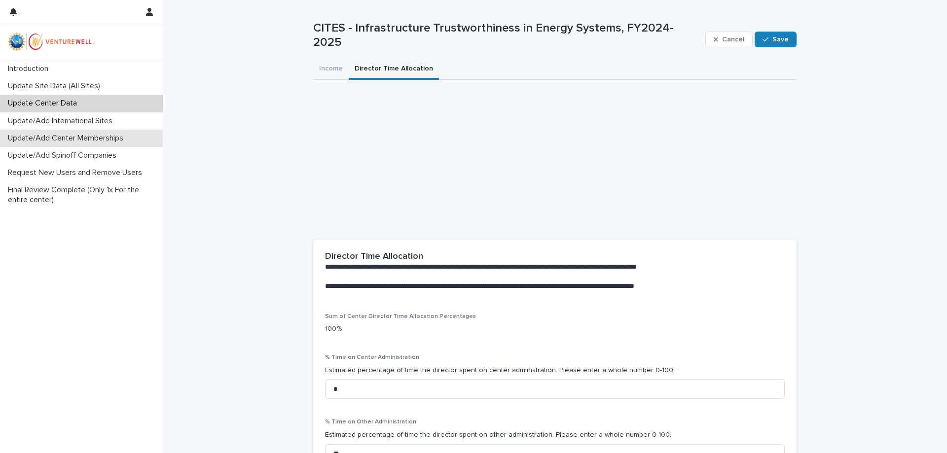
click at [101, 141] on p "Update/Add Center Memberships" at bounding box center [67, 138] width 127 height 9
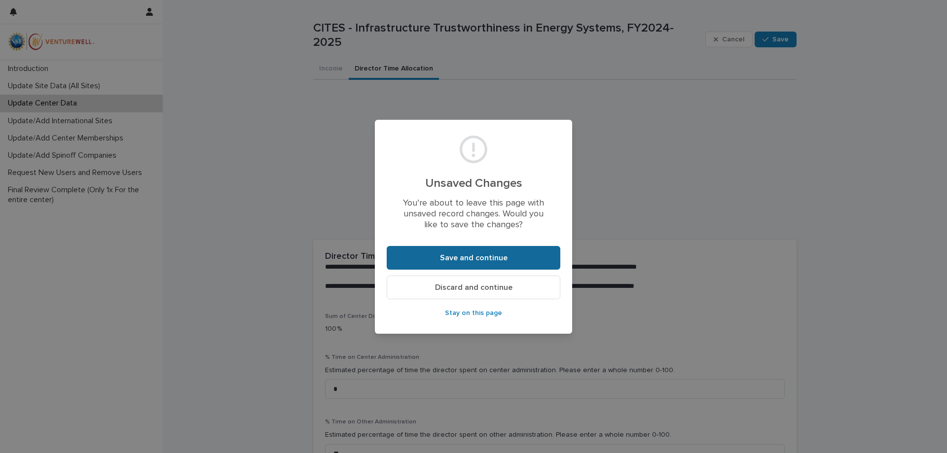
click at [455, 262] on span "Save and continue" at bounding box center [474, 258] width 68 height 8
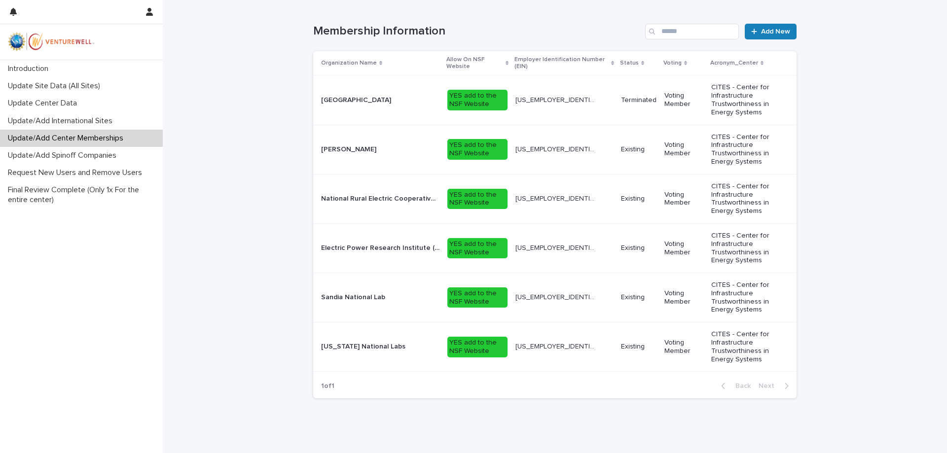
scroll to position [234, 0]
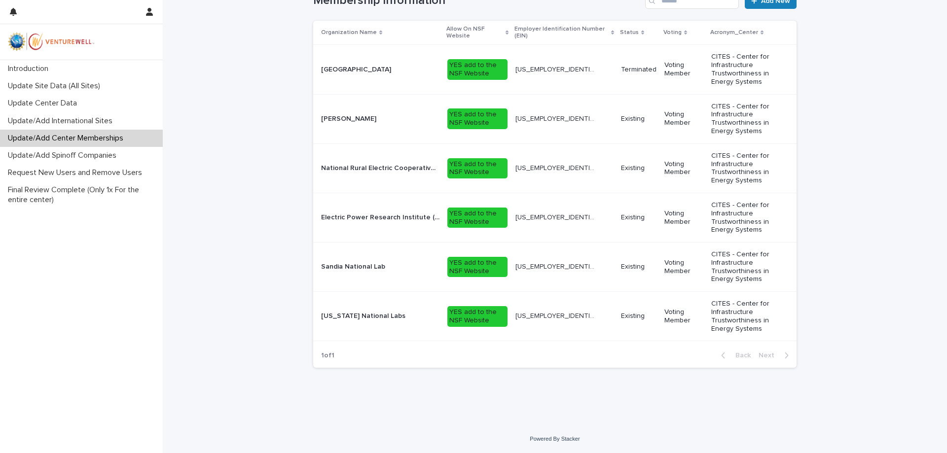
click at [571, 222] on div "23-7175375 23-7175375" at bounding box center [564, 218] width 98 height 16
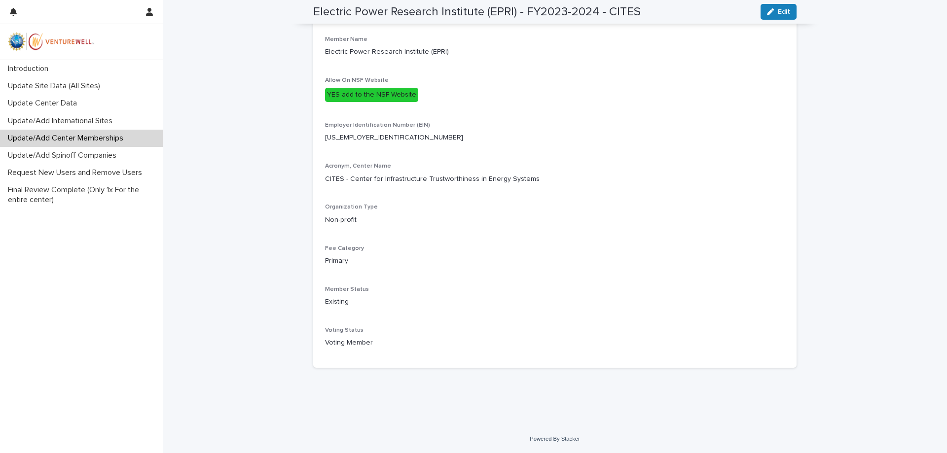
scroll to position [130, 0]
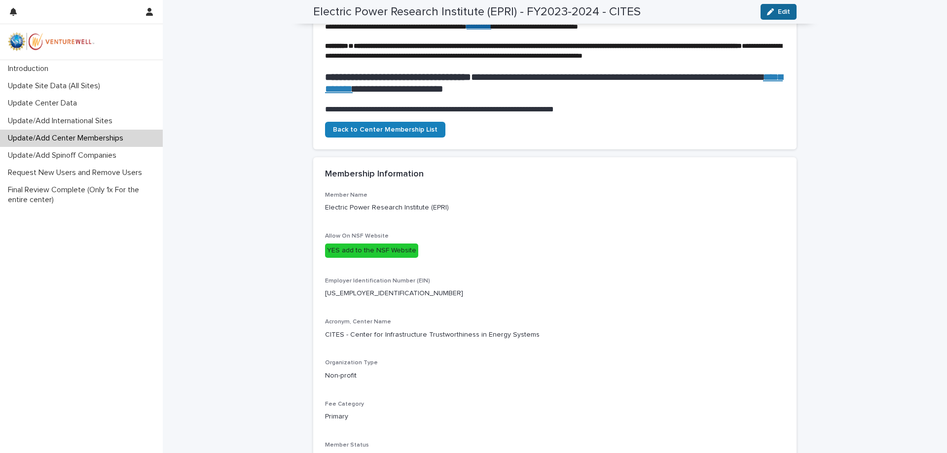
click at [781, 11] on span "Edit" at bounding box center [784, 11] width 12 height 7
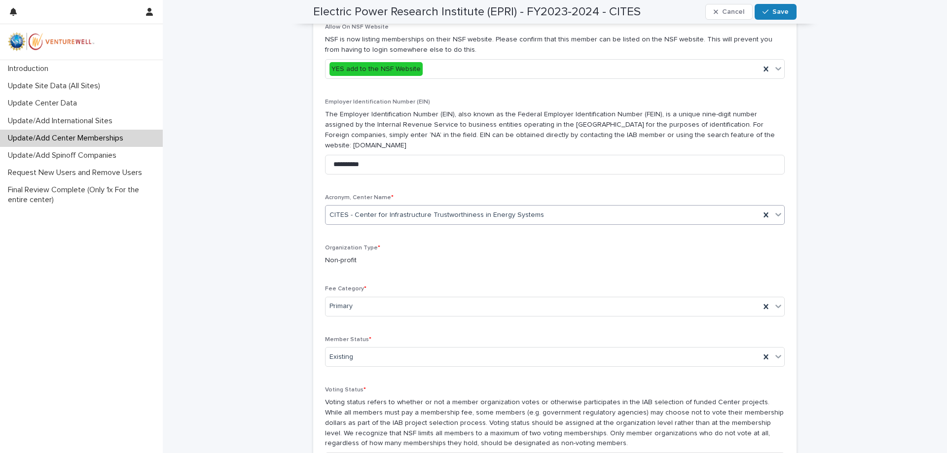
scroll to position [414, 0]
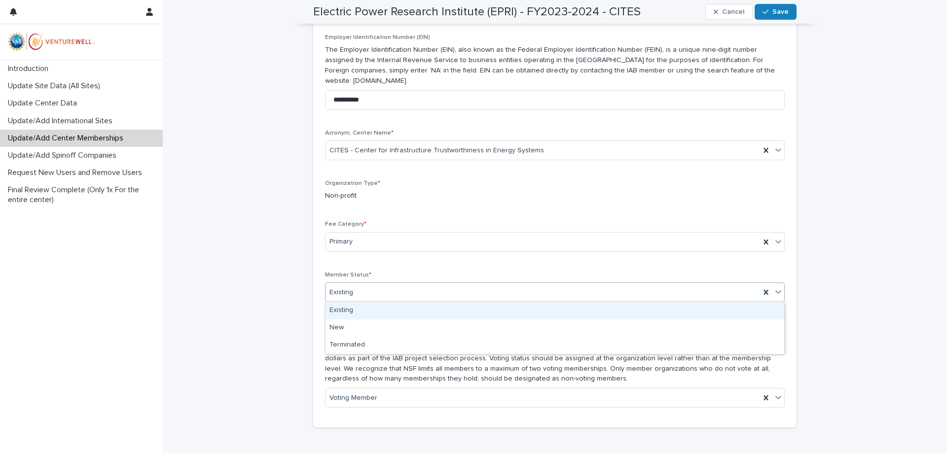
click at [502, 292] on div "Existing" at bounding box center [542, 292] width 434 height 16
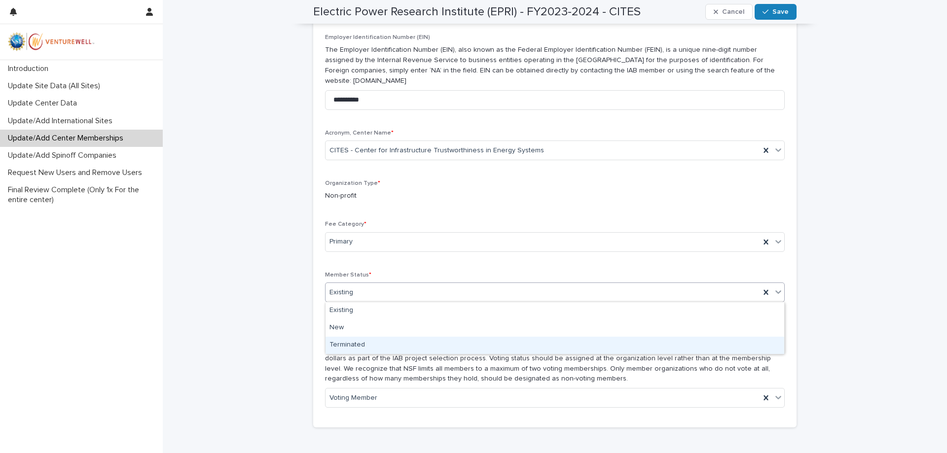
click at [451, 354] on div "Terminated" at bounding box center [554, 345] width 459 height 17
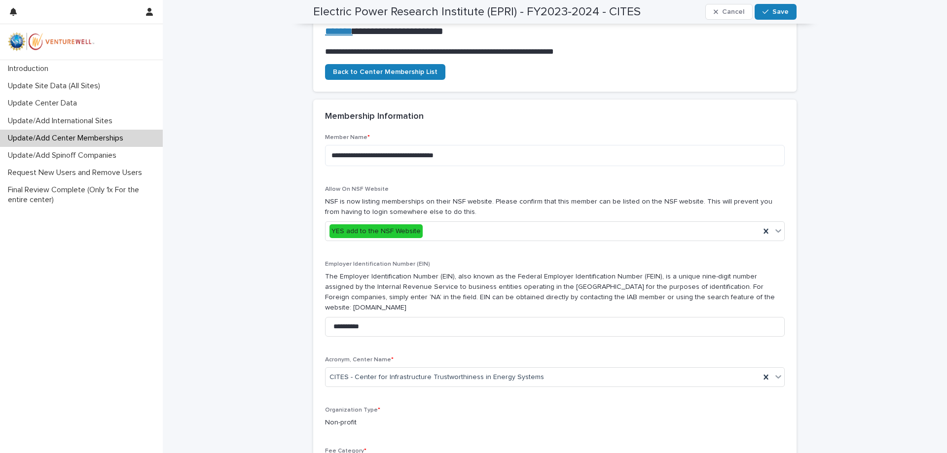
scroll to position [124, 0]
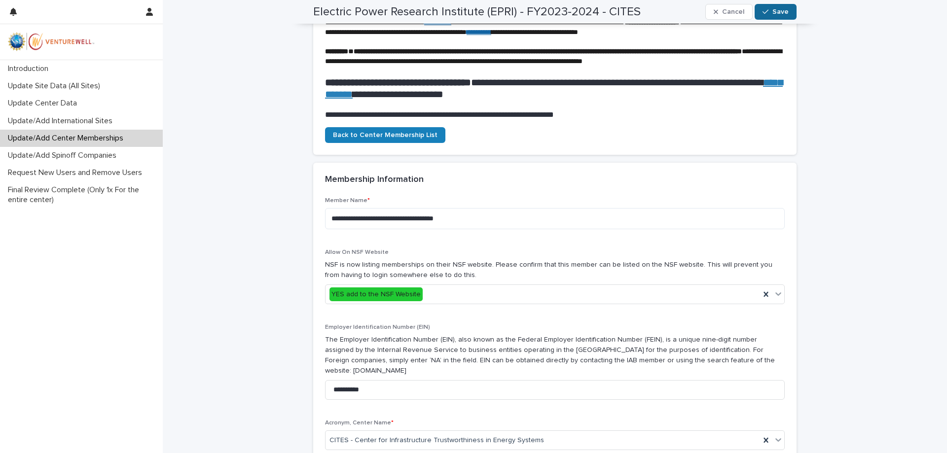
click at [768, 7] on button "Save" at bounding box center [775, 12] width 42 height 16
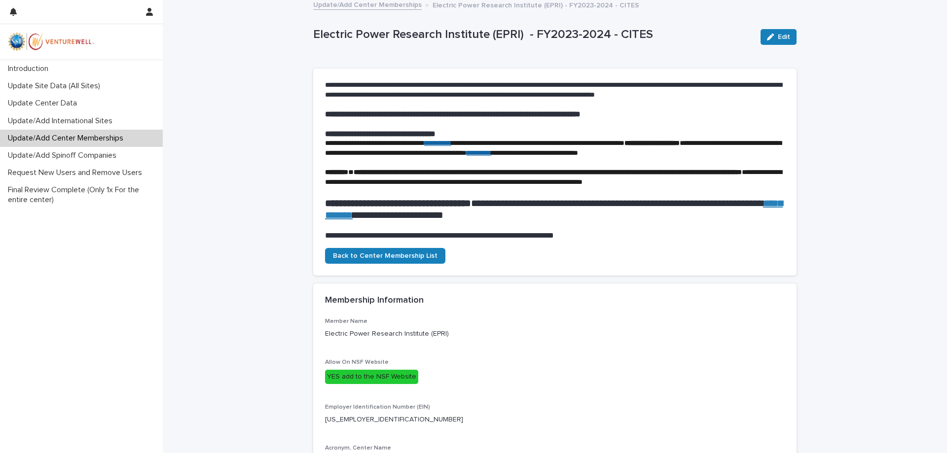
scroll to position [0, 0]
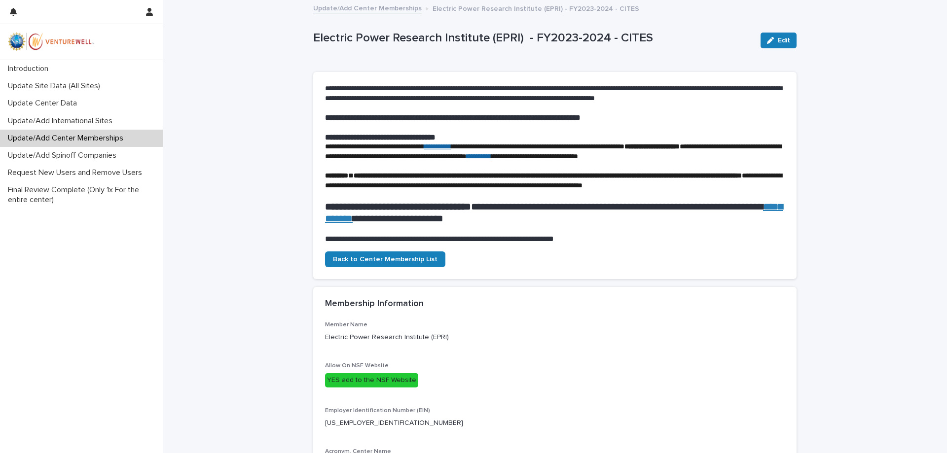
click at [375, 6] on link "Update/Add Center Memberships" at bounding box center [367, 7] width 108 height 11
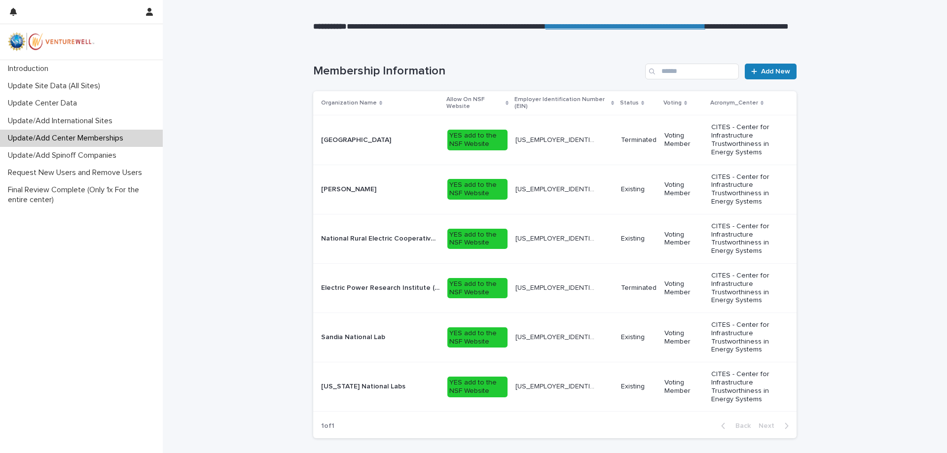
scroll to position [234, 0]
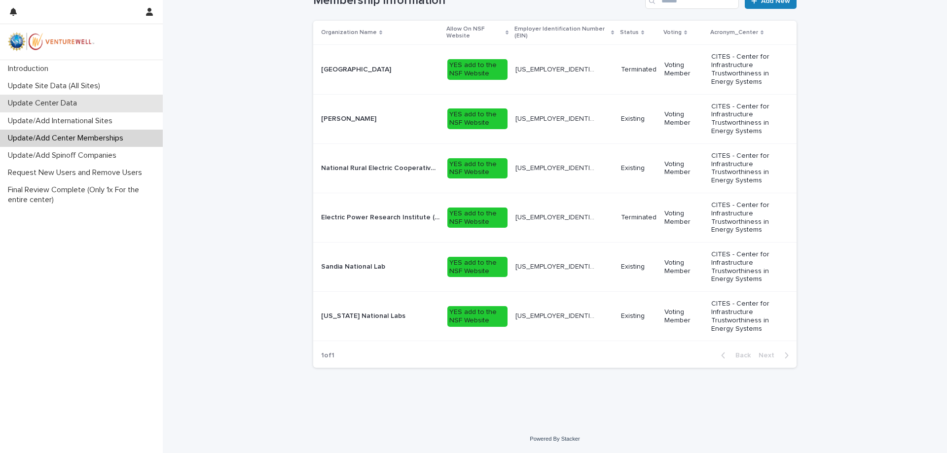
click at [53, 103] on p "Update Center Data" at bounding box center [44, 103] width 81 height 9
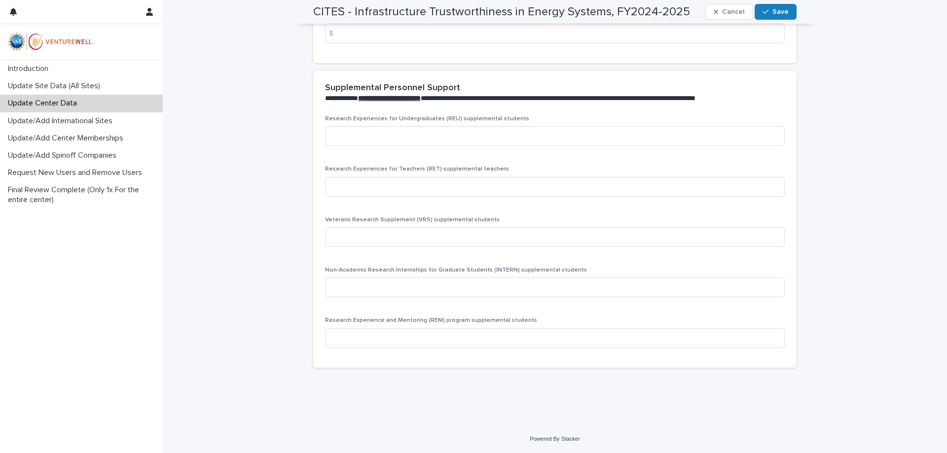
scroll to position [1954, 0]
click at [768, 9] on icon "button" at bounding box center [765, 11] width 6 height 7
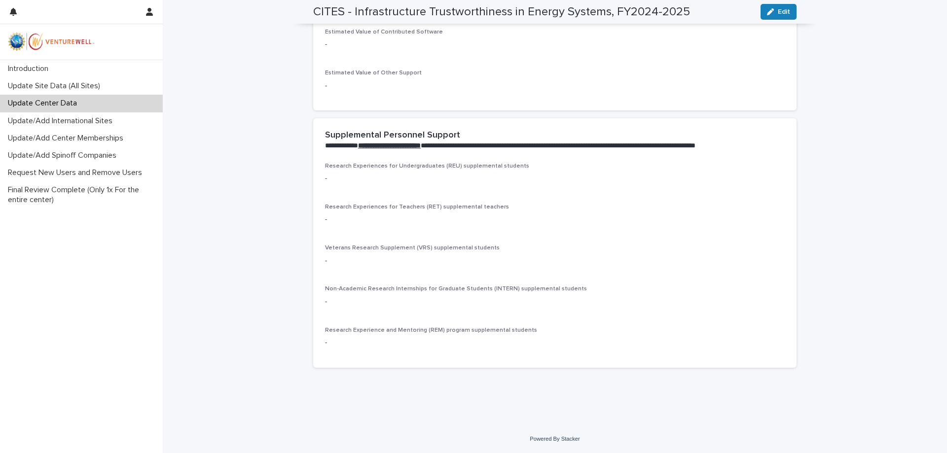
scroll to position [1472, 0]
click at [94, 144] on div "Update/Add Center Memberships" at bounding box center [81, 138] width 163 height 17
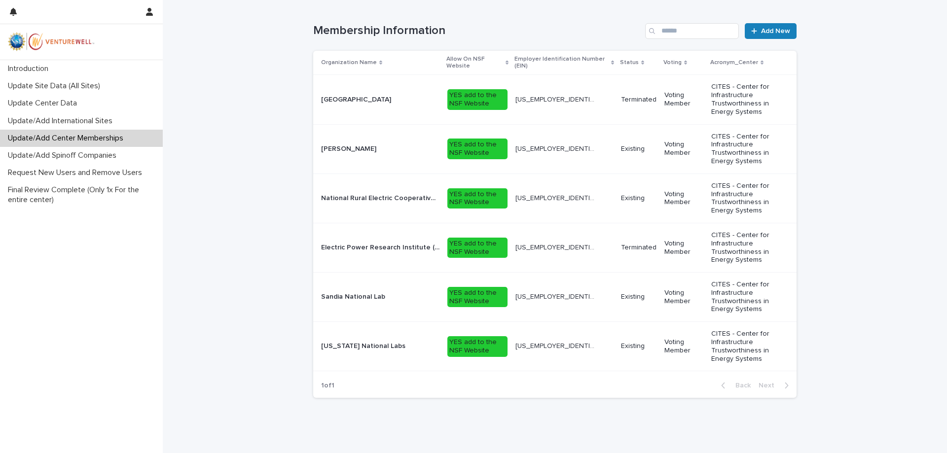
scroll to position [234, 0]
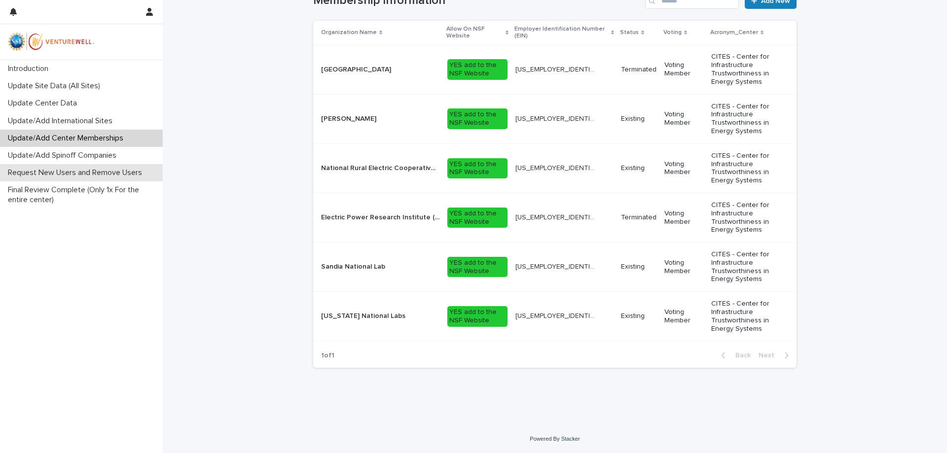
click at [83, 174] on p "Request New Users and Remove Users" at bounding box center [77, 172] width 146 height 9
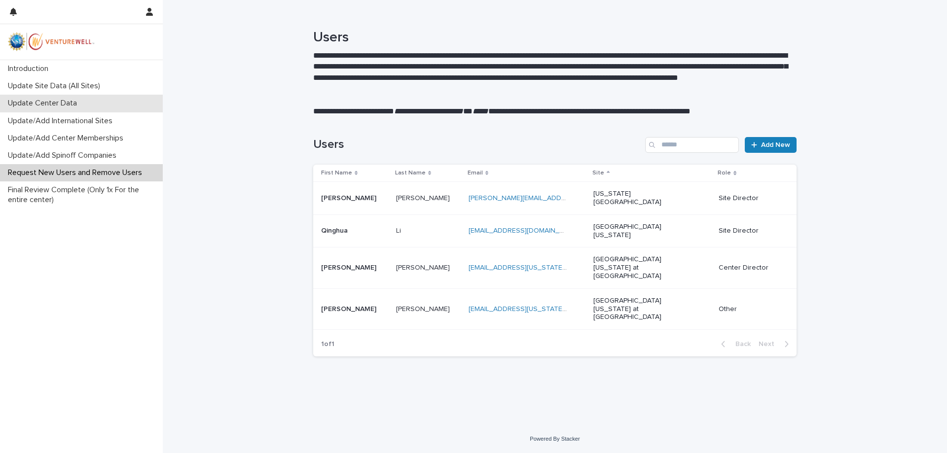
click at [62, 103] on p "Update Center Data" at bounding box center [44, 103] width 81 height 9
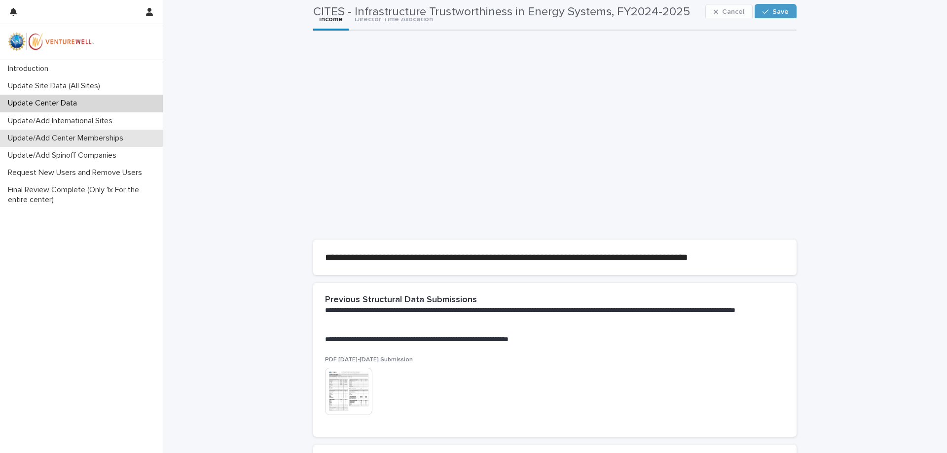
scroll to position [41, 0]
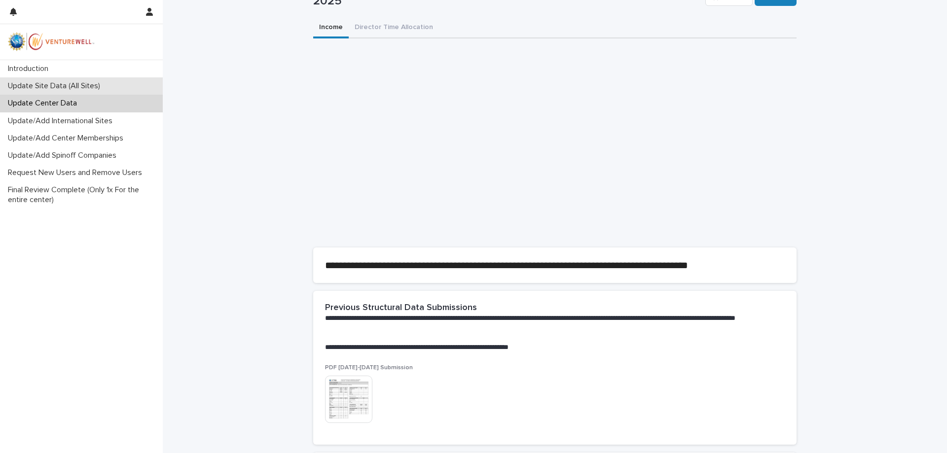
click at [83, 85] on p "Update Site Data (All Sites)" at bounding box center [56, 85] width 104 height 9
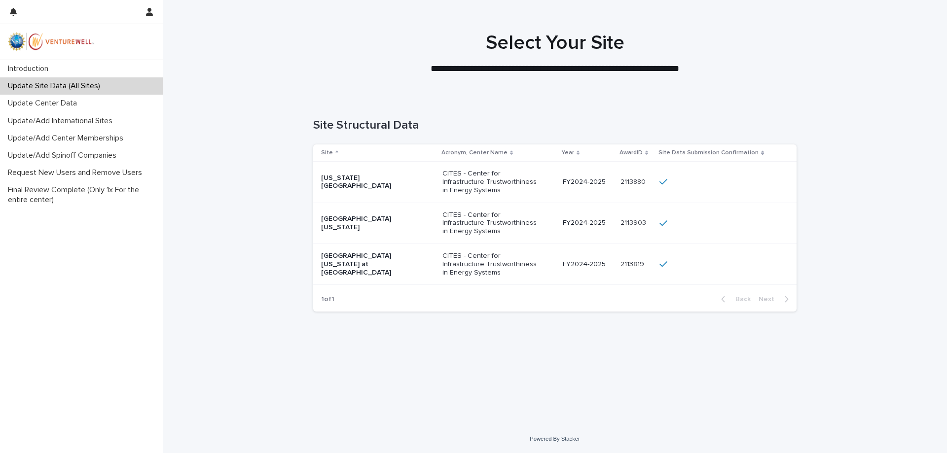
click at [408, 194] on td "[US_STATE][GEOGRAPHIC_DATA]" at bounding box center [375, 182] width 125 height 41
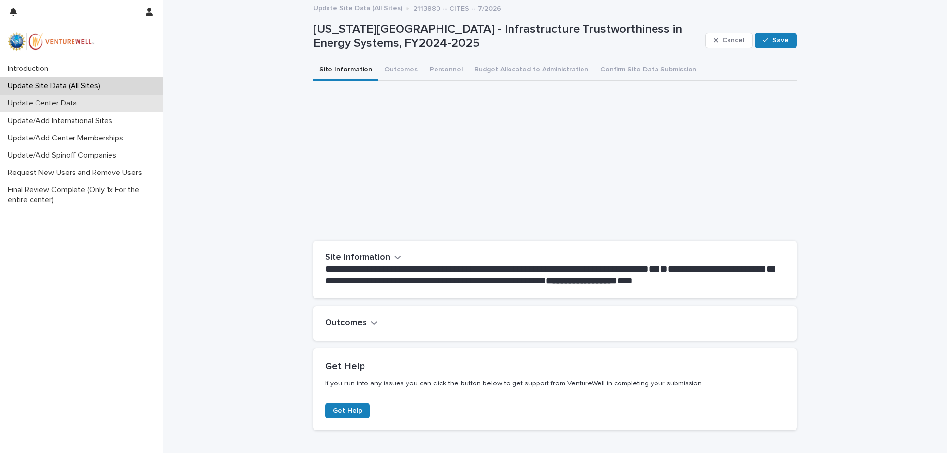
click at [81, 103] on p "Update Center Data" at bounding box center [44, 103] width 81 height 9
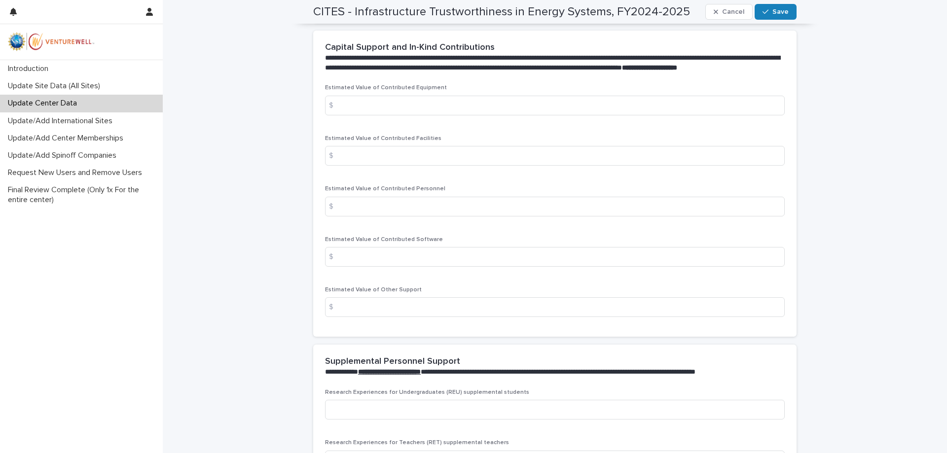
scroll to position [1582, 0]
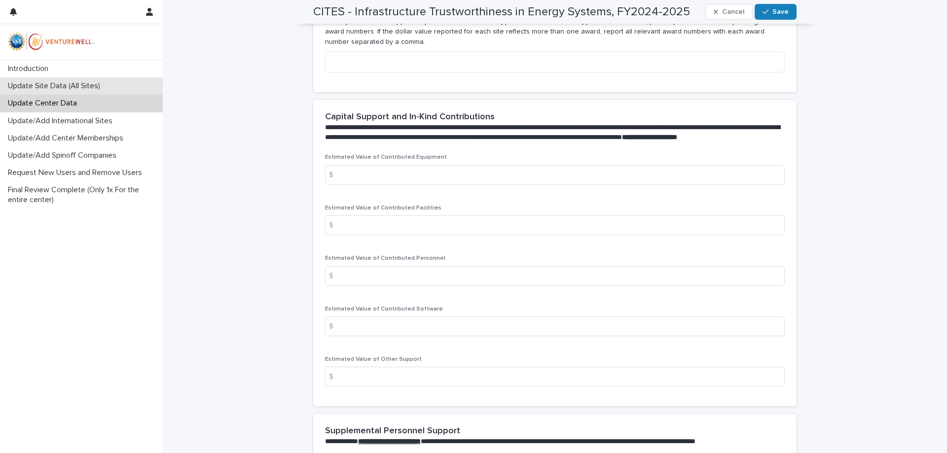
click at [50, 87] on p "Update Site Data (All Sites)" at bounding box center [56, 85] width 104 height 9
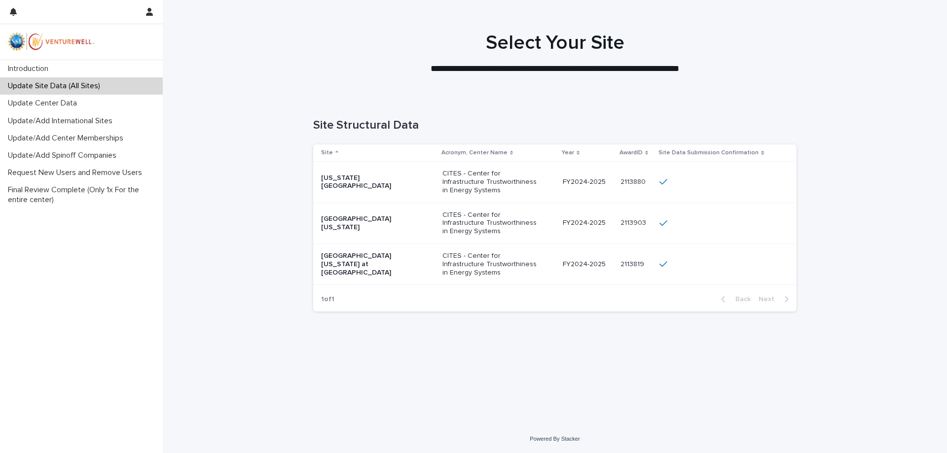
click at [536, 183] on p "CITES - Center for Infrastructure Trustworthiness in Energy Systems" at bounding box center [491, 182] width 99 height 25
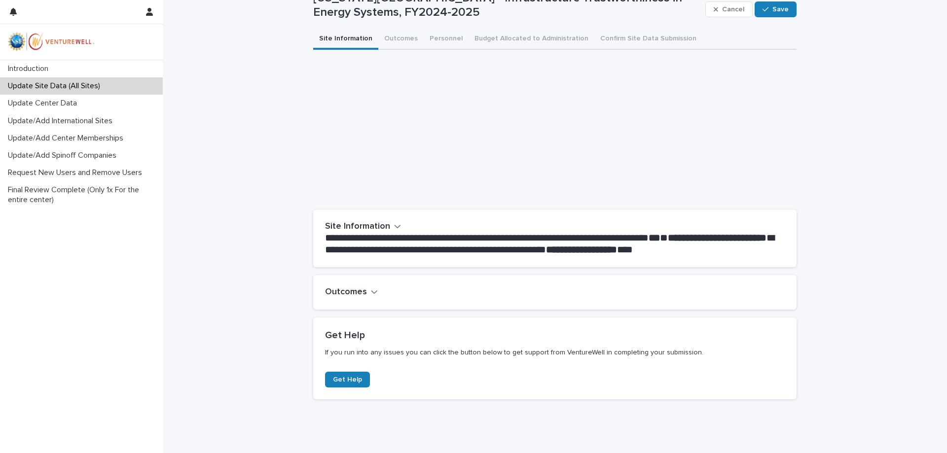
scroll to position [63, 0]
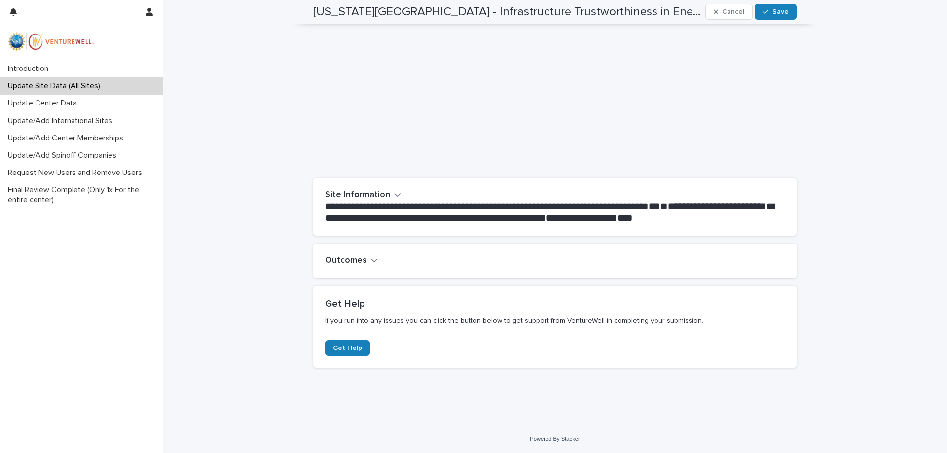
click at [368, 261] on button "Outcomes" at bounding box center [351, 260] width 53 height 11
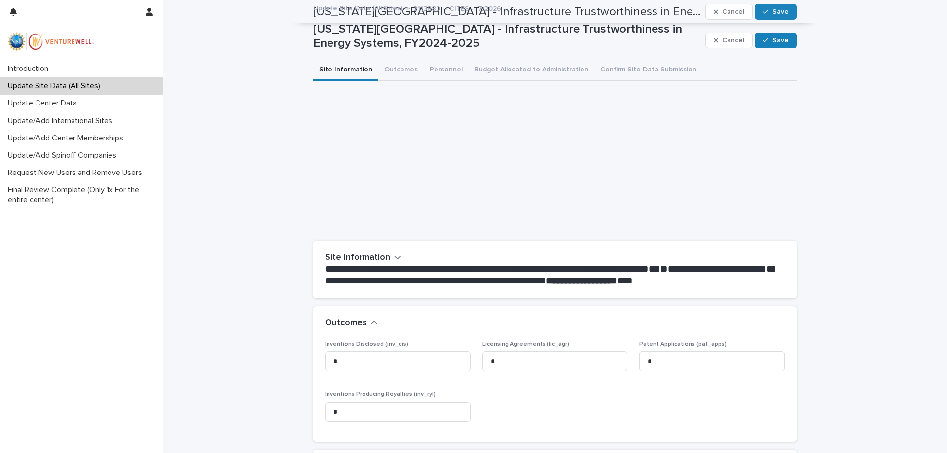
scroll to position [0, 0]
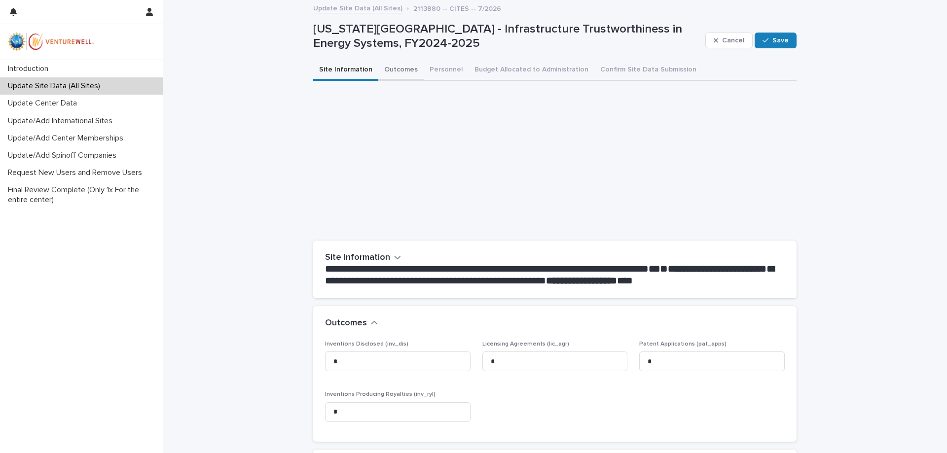
click at [399, 71] on button "Outcomes" at bounding box center [400, 70] width 45 height 21
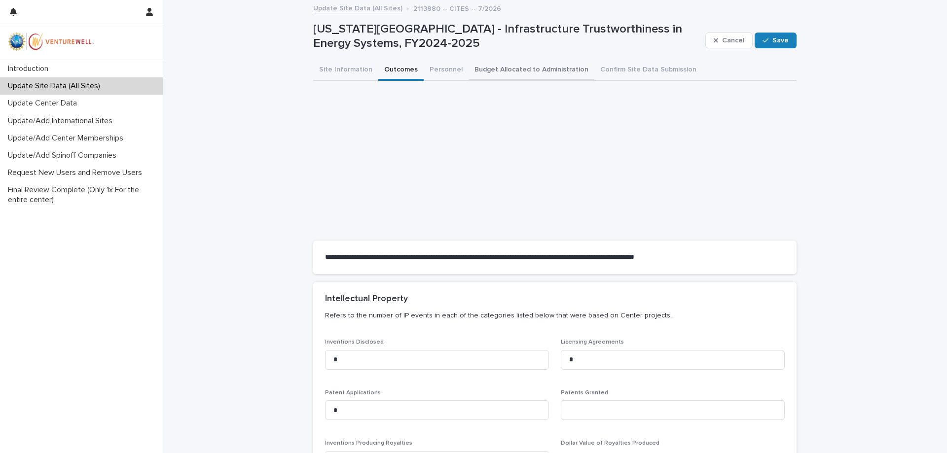
click at [545, 73] on button "Budget Allocated to Administration" at bounding box center [531, 70] width 126 height 21
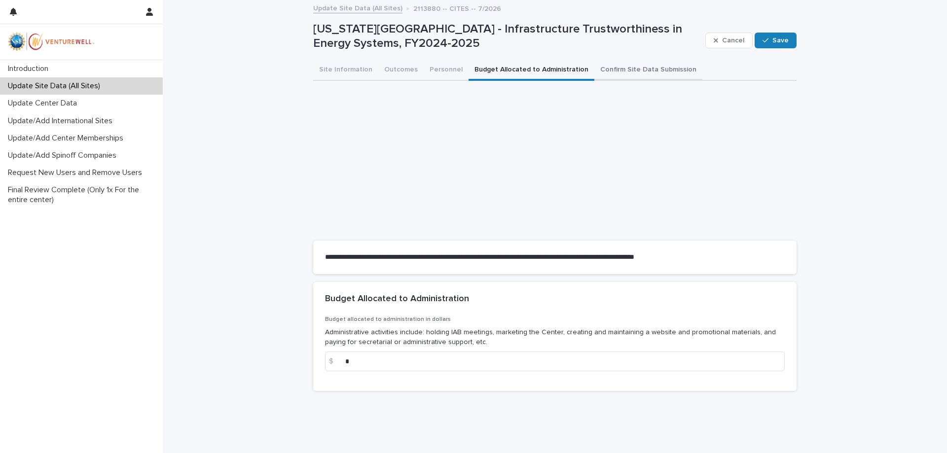
click at [645, 70] on button "Confirm Site Data Submission" at bounding box center [648, 70] width 108 height 21
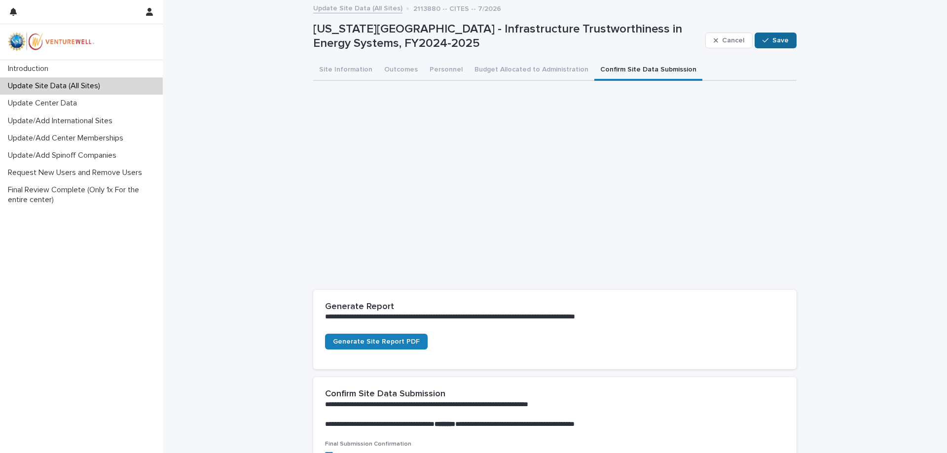
click at [779, 41] on span "Save" at bounding box center [780, 40] width 16 height 7
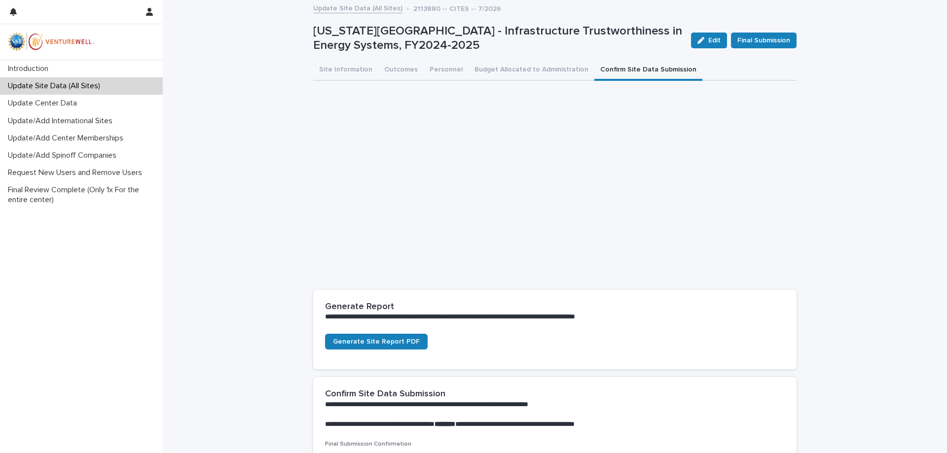
scroll to position [41, 0]
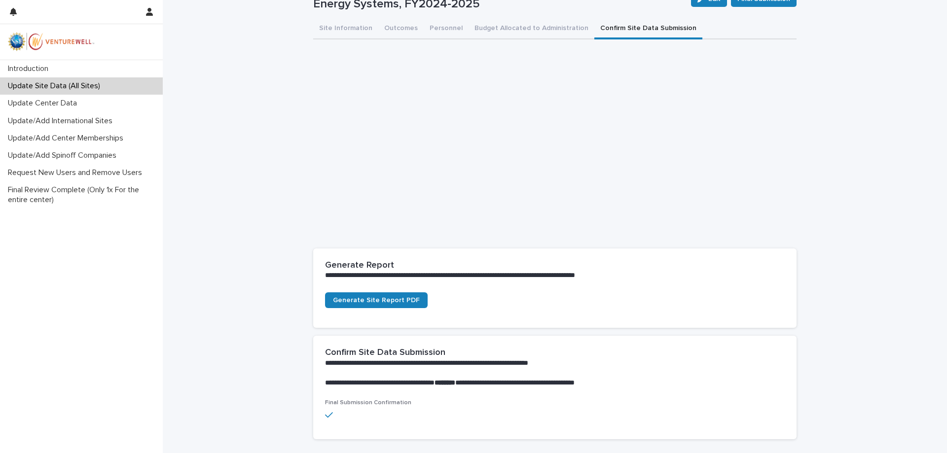
click at [262, 227] on div "**********" at bounding box center [555, 228] width 784 height 537
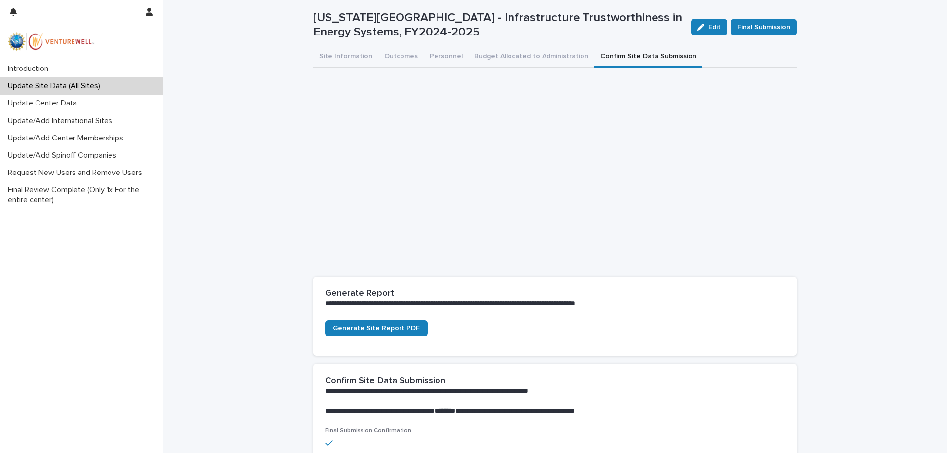
scroll to position [0, 0]
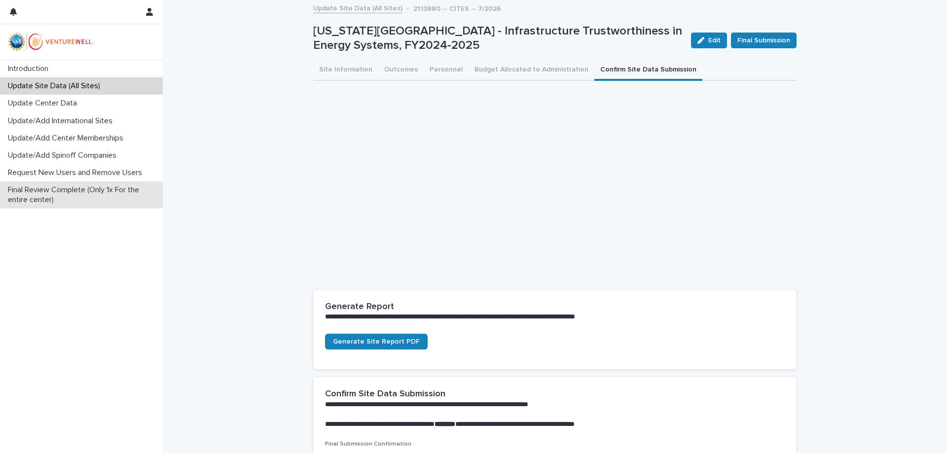
click at [73, 193] on p "Final Review Complete (Only 1x For the entire center)" at bounding box center [83, 194] width 159 height 19
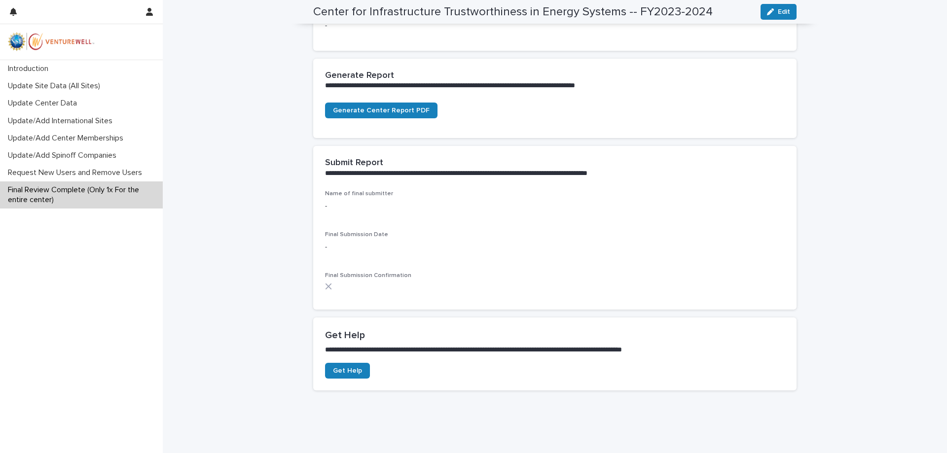
scroll to position [289, 0]
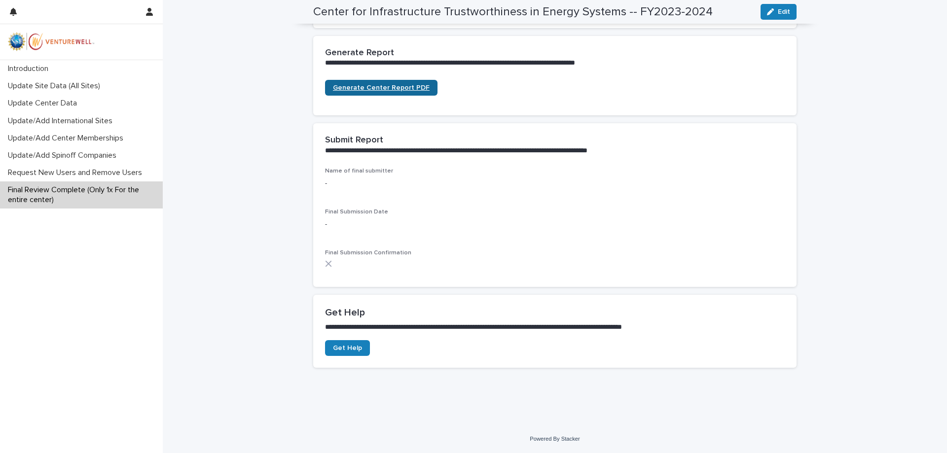
click at [386, 89] on span "Generate Center Report PDF" at bounding box center [381, 87] width 97 height 7
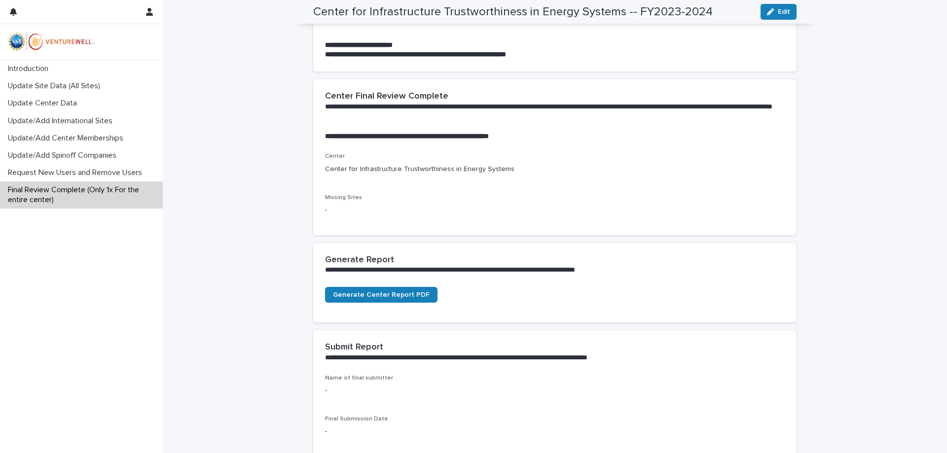
scroll to position [0, 0]
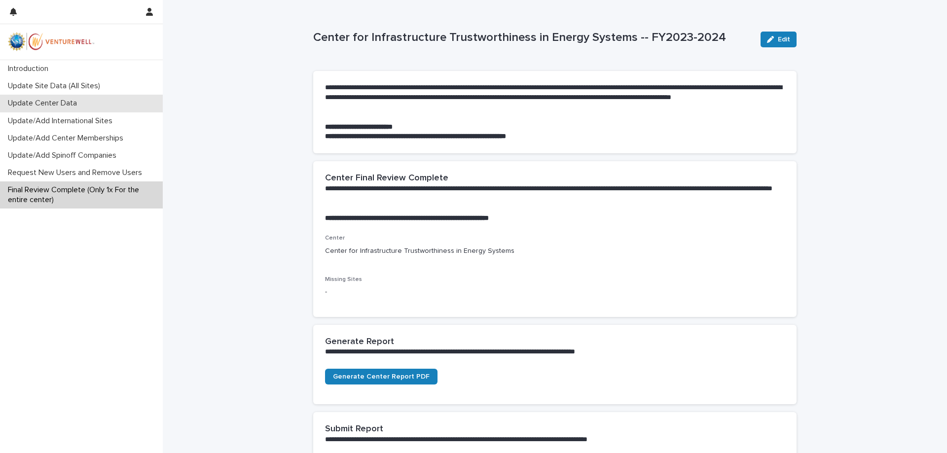
click at [65, 107] on p "Update Center Data" at bounding box center [44, 103] width 81 height 9
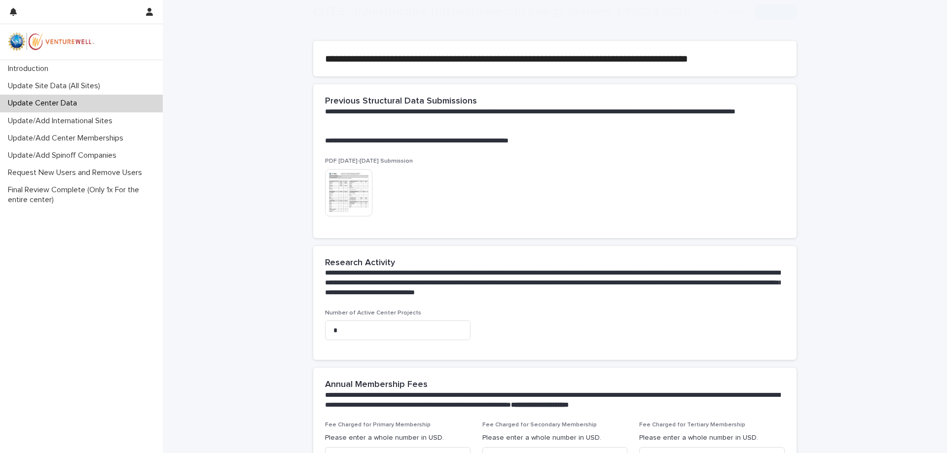
scroll to position [290, 0]
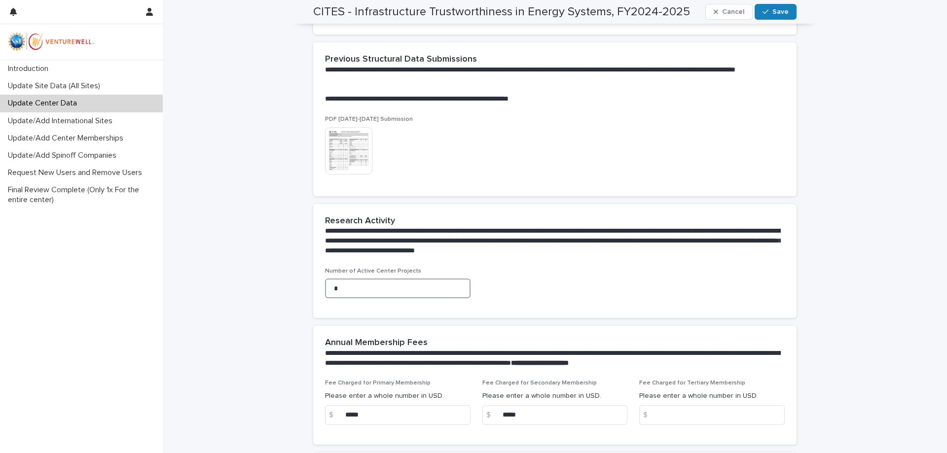
drag, startPoint x: 370, startPoint y: 294, endPoint x: 282, endPoint y: 275, distance: 90.3
click at [325, 279] on input "*" at bounding box center [397, 289] width 145 height 20
type input "*"
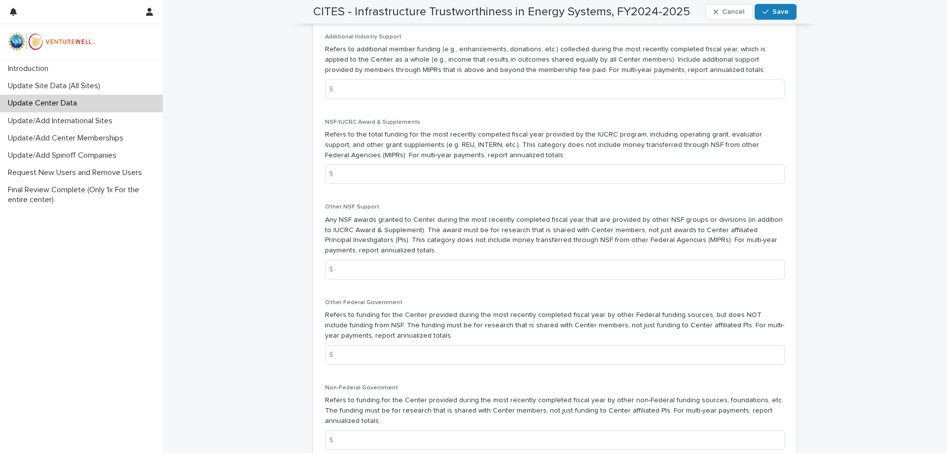
scroll to position [1118, 0]
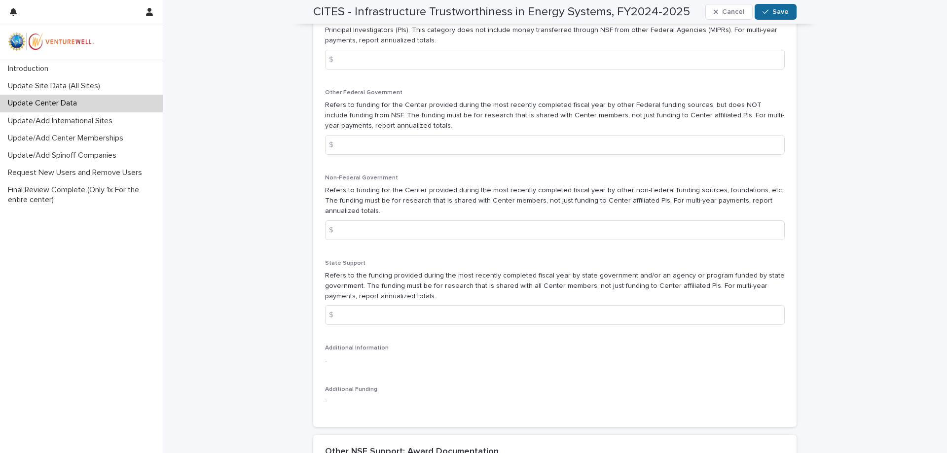
click at [778, 12] on span "Save" at bounding box center [780, 11] width 16 height 7
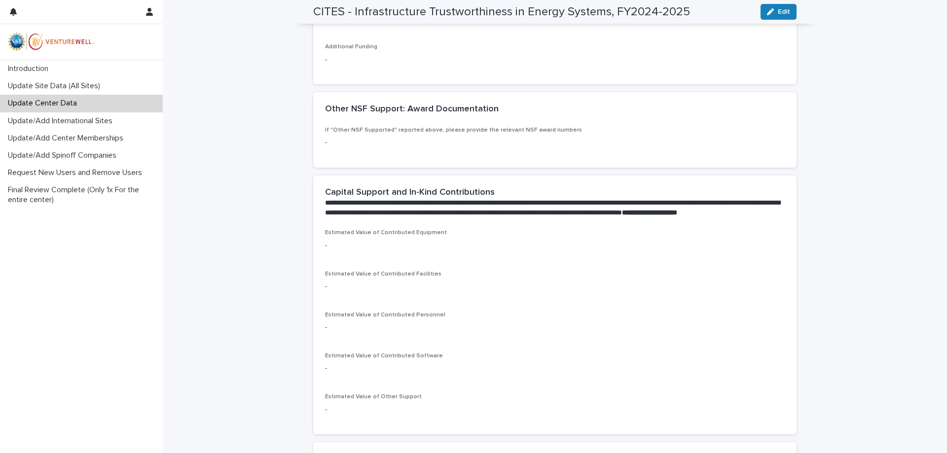
scroll to position [877, 0]
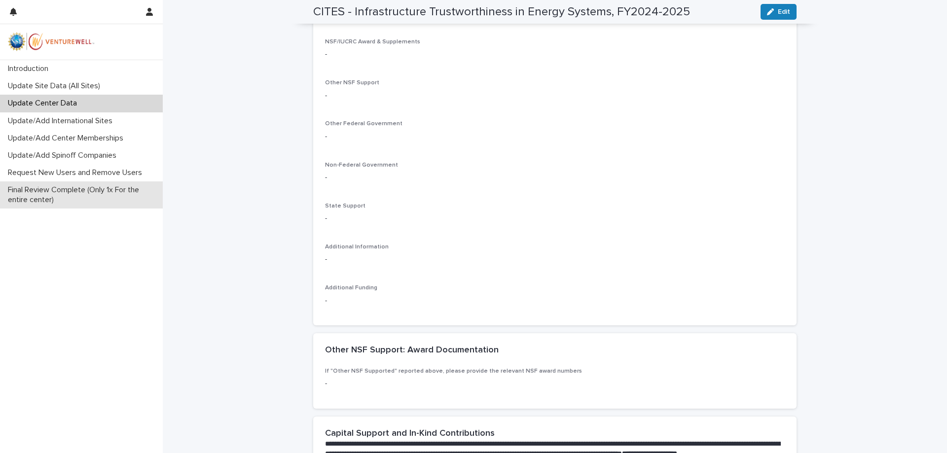
click at [72, 193] on p "Final Review Complete (Only 1x For the entire center)" at bounding box center [83, 194] width 159 height 19
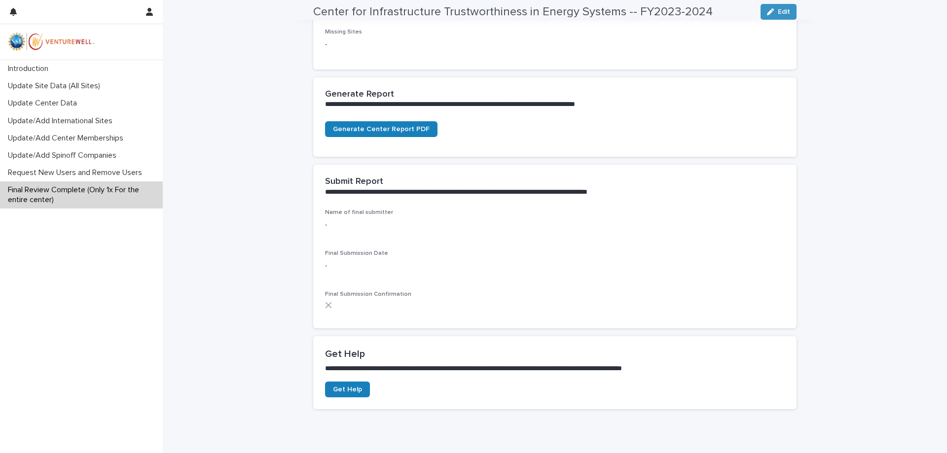
scroll to position [289, 0]
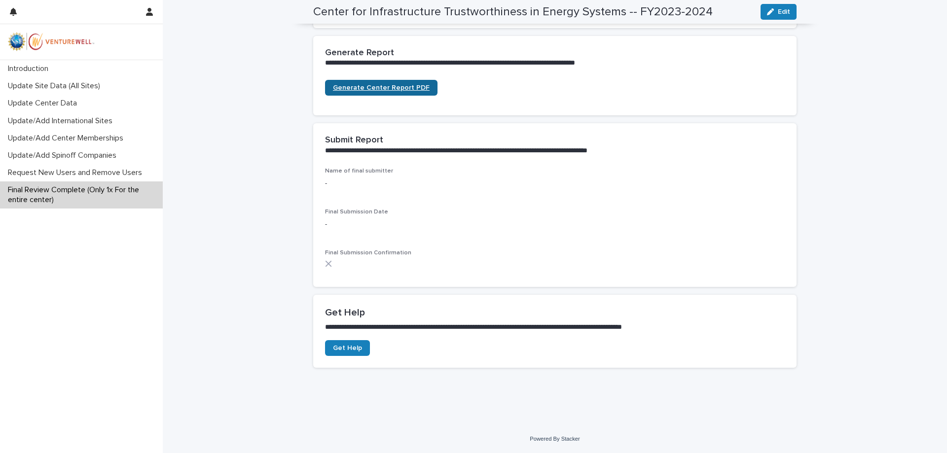
click at [373, 88] on span "Generate Center Report PDF" at bounding box center [381, 87] width 97 height 7
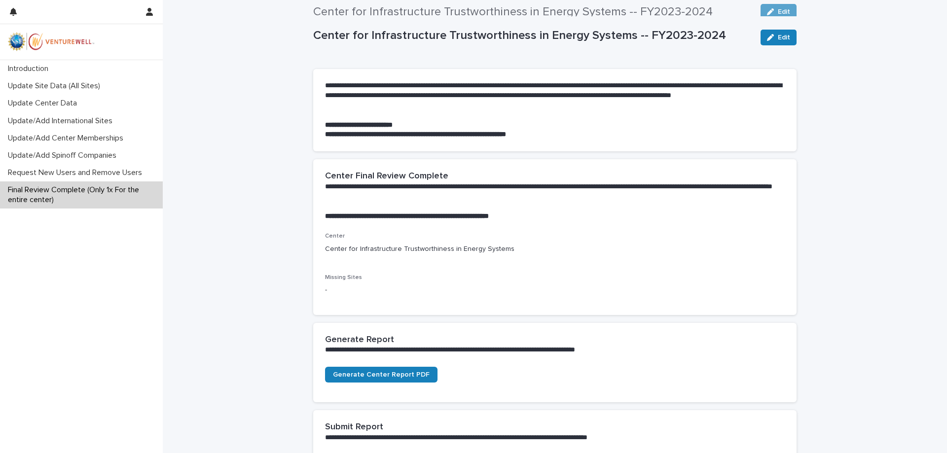
scroll to position [0, 0]
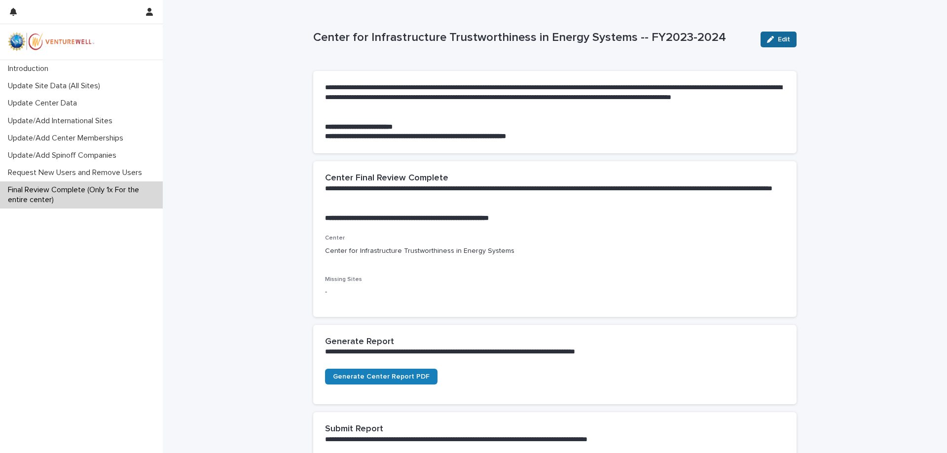
click at [781, 35] on button "Edit" at bounding box center [778, 40] width 36 height 16
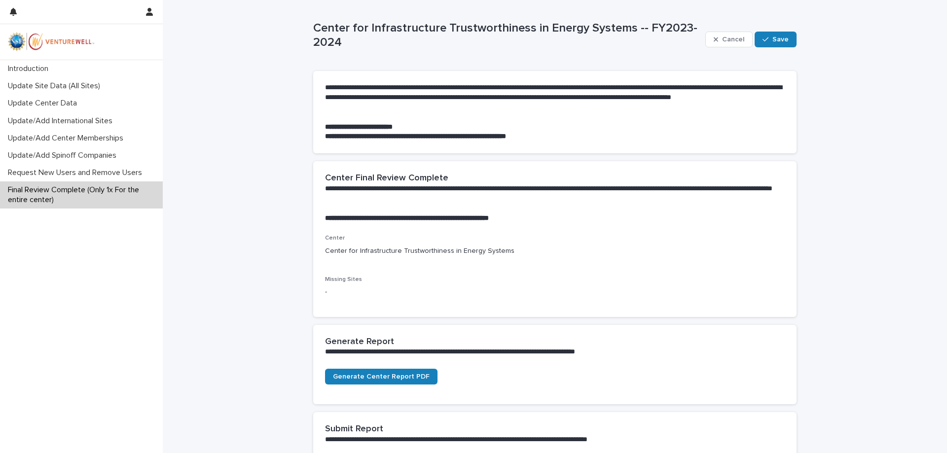
click at [381, 39] on p "Center for Infrastructure Trustworthiness in Energy Systems -- FY2023-2024" at bounding box center [507, 35] width 388 height 29
click at [391, 42] on p "Center for Infrastructure Trustworthiness in Energy Systems -- FY2023-2024" at bounding box center [507, 35] width 388 height 29
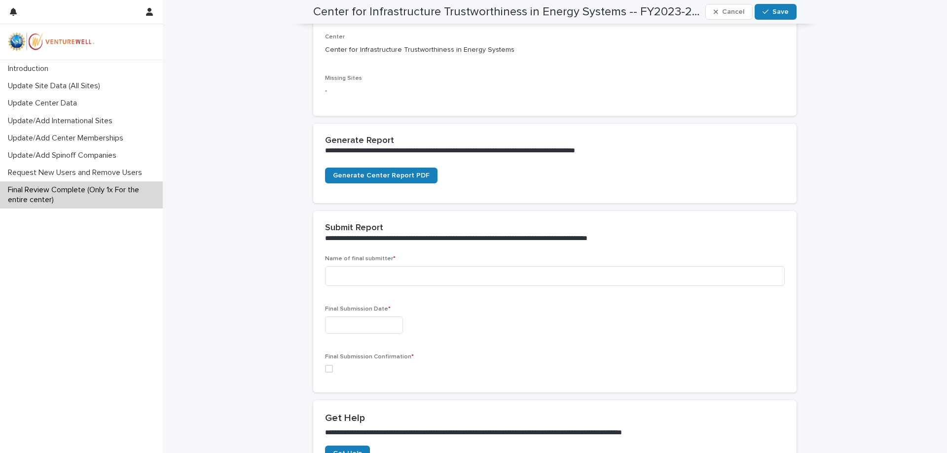
scroll to position [207, 0]
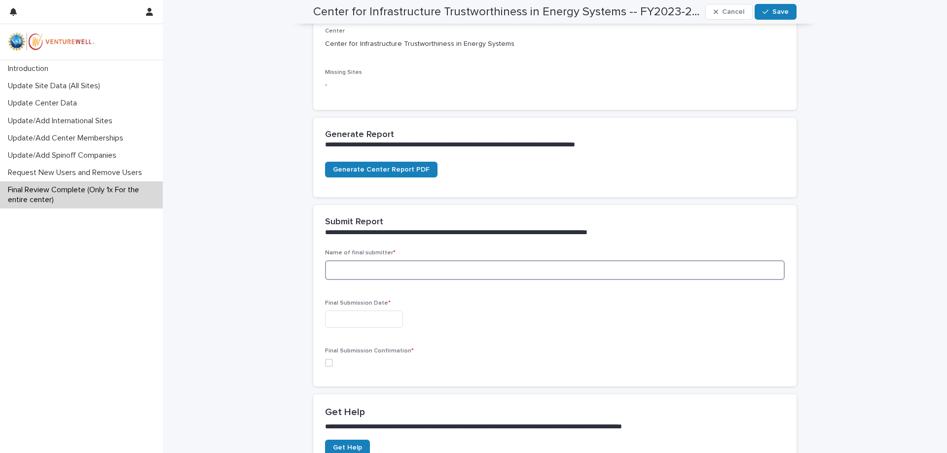
click at [423, 272] on input at bounding box center [555, 270] width 460 height 20
type input "**********"
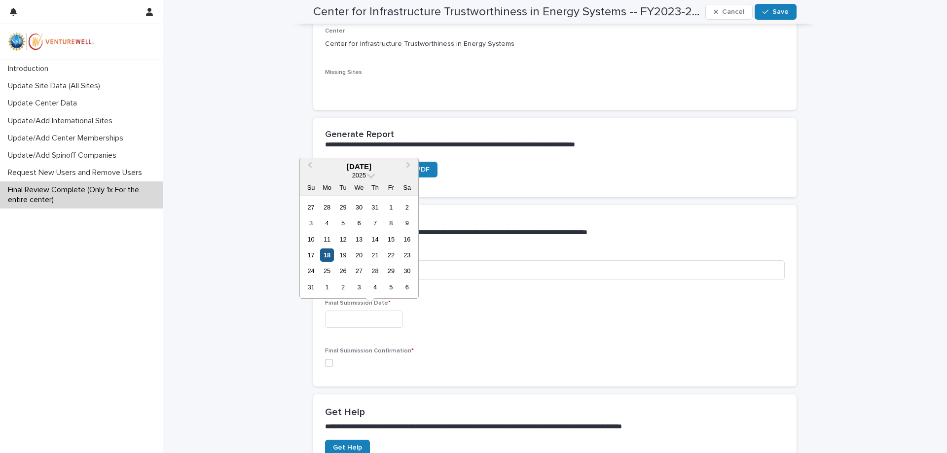
click at [330, 258] on div "18" at bounding box center [326, 254] width 13 height 13
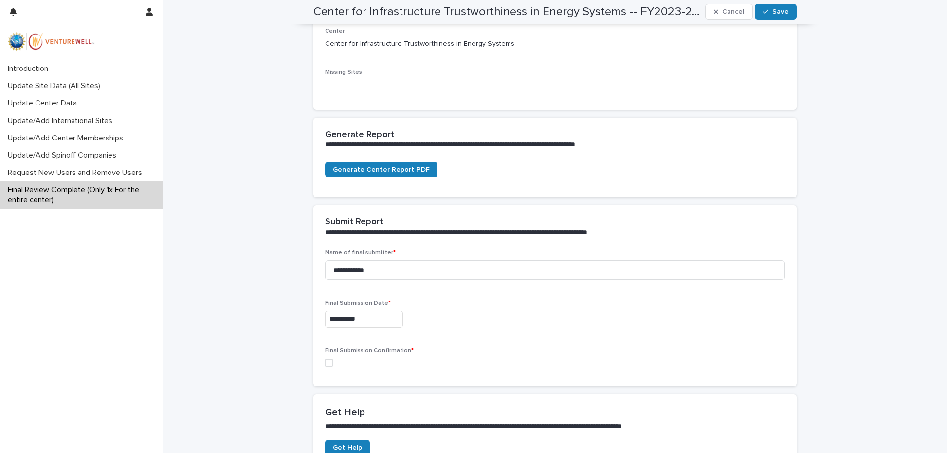
type input "**********"
click at [330, 364] on span at bounding box center [329, 363] width 8 height 8
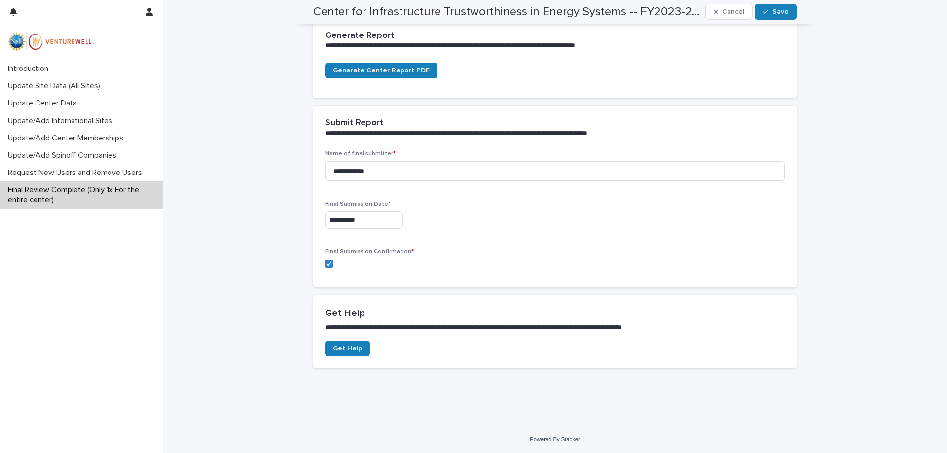
click at [686, 15] on h2 "Center for Infrastructure Trustworthiness in Energy Systems -- FY2023-2024" at bounding box center [507, 12] width 388 height 14
click at [690, 13] on h2 "Center for Infrastructure Trustworthiness in Energy Systems -- FY2023-2024" at bounding box center [507, 12] width 388 height 14
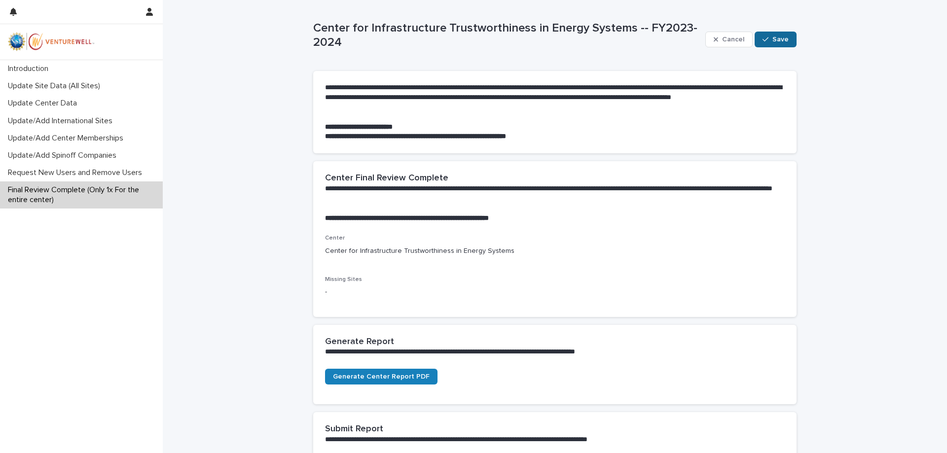
click at [791, 39] on button "Save" at bounding box center [775, 40] width 42 height 16
